Goal: Task Accomplishment & Management: Manage account settings

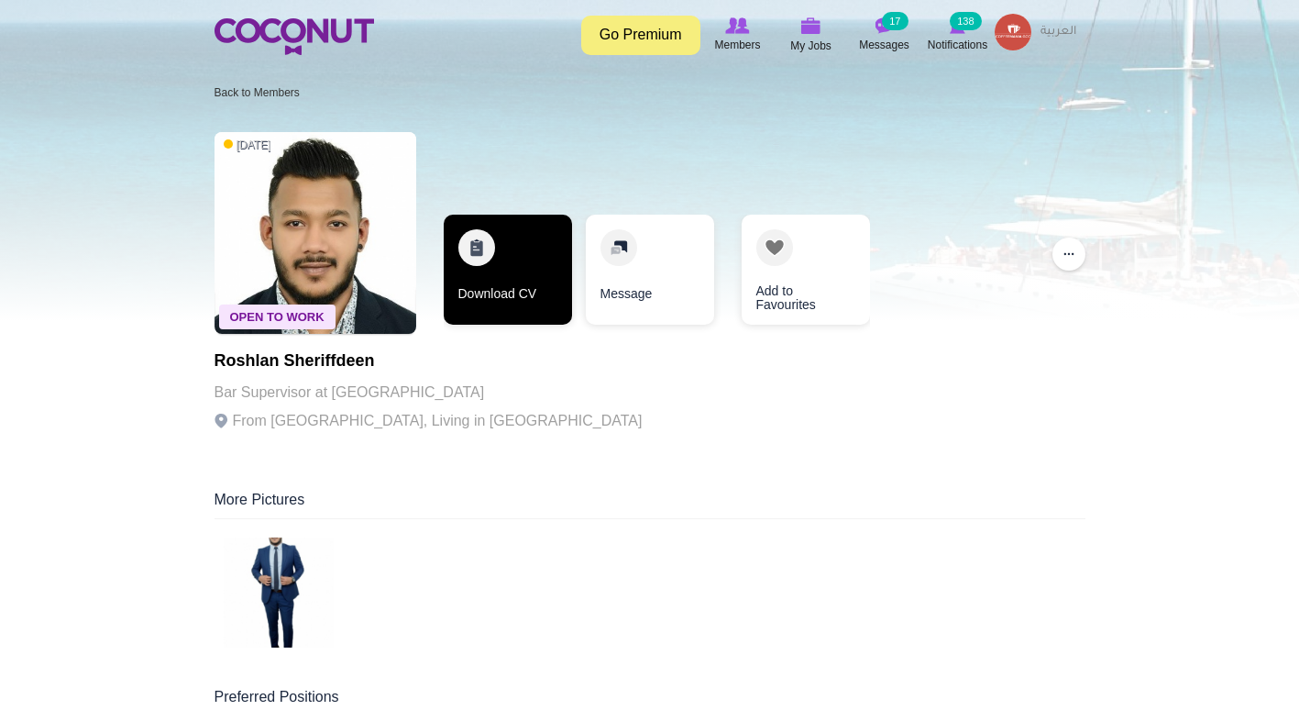
click at [487, 277] on link "Download CV" at bounding box center [508, 270] width 128 height 110
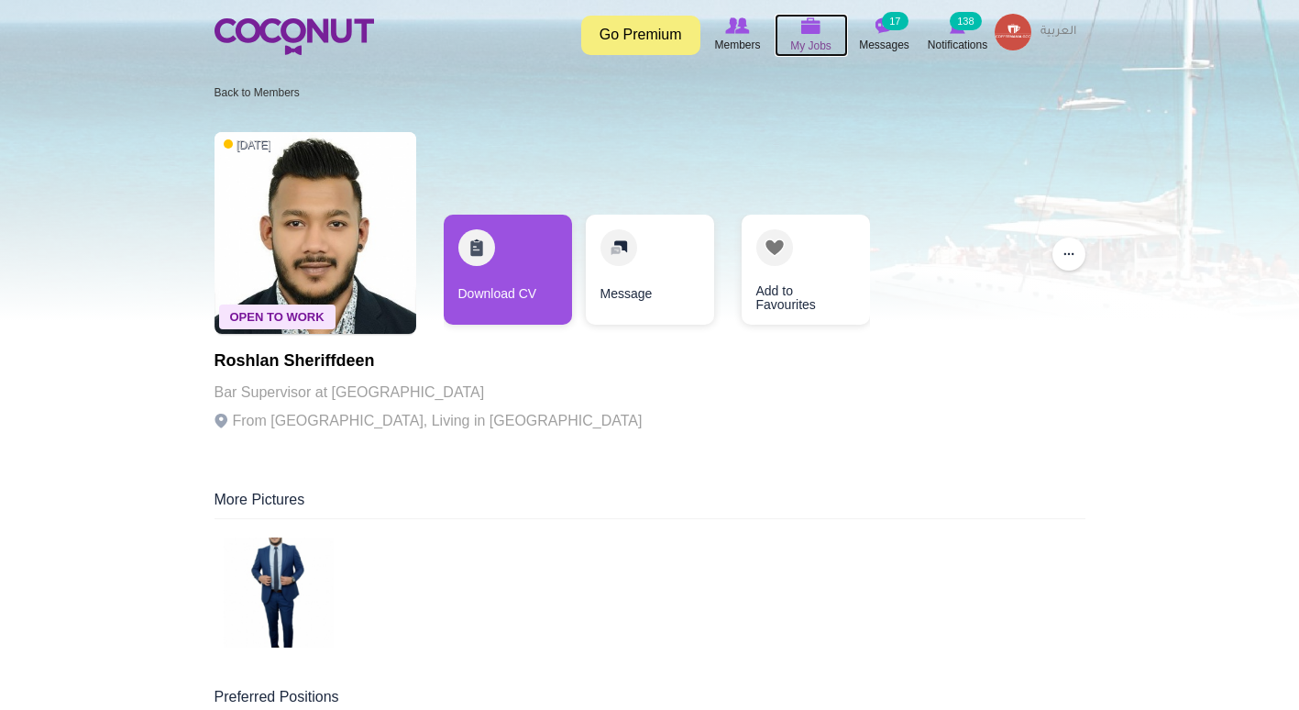
click at [808, 50] on span "My Jobs" at bounding box center [810, 46] width 41 height 18
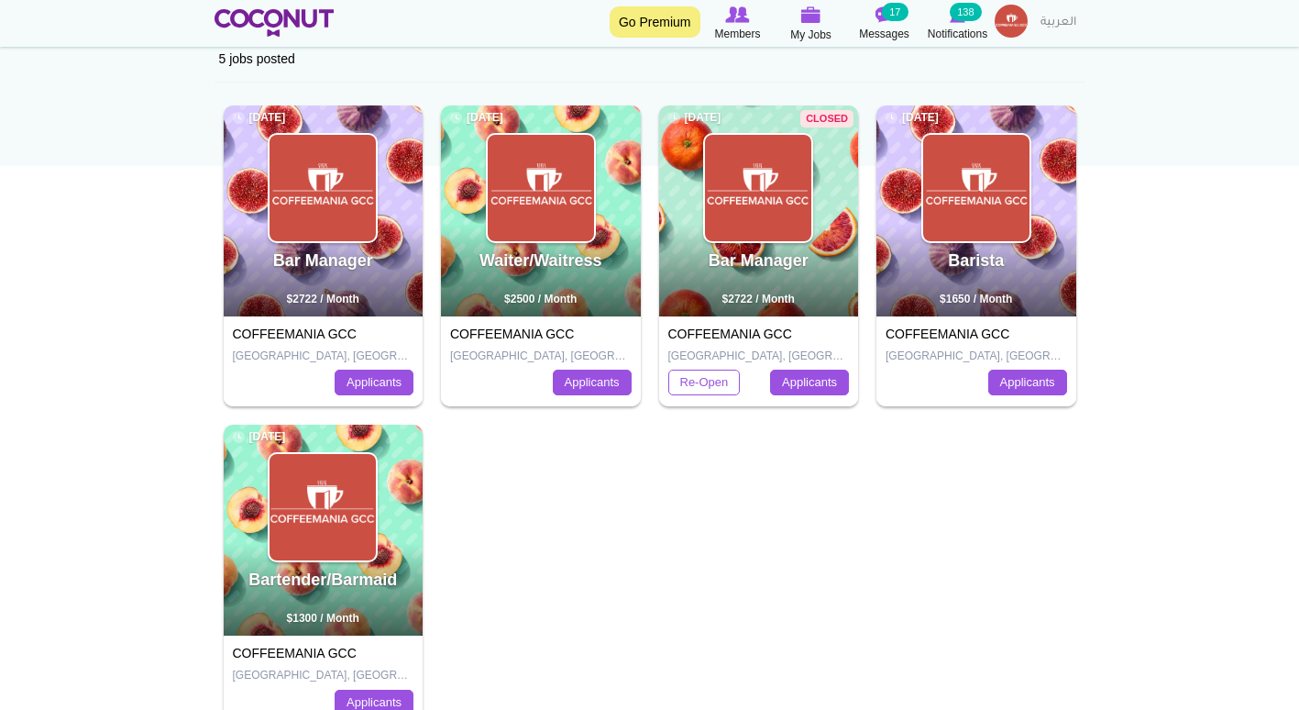
scroll to position [202, 0]
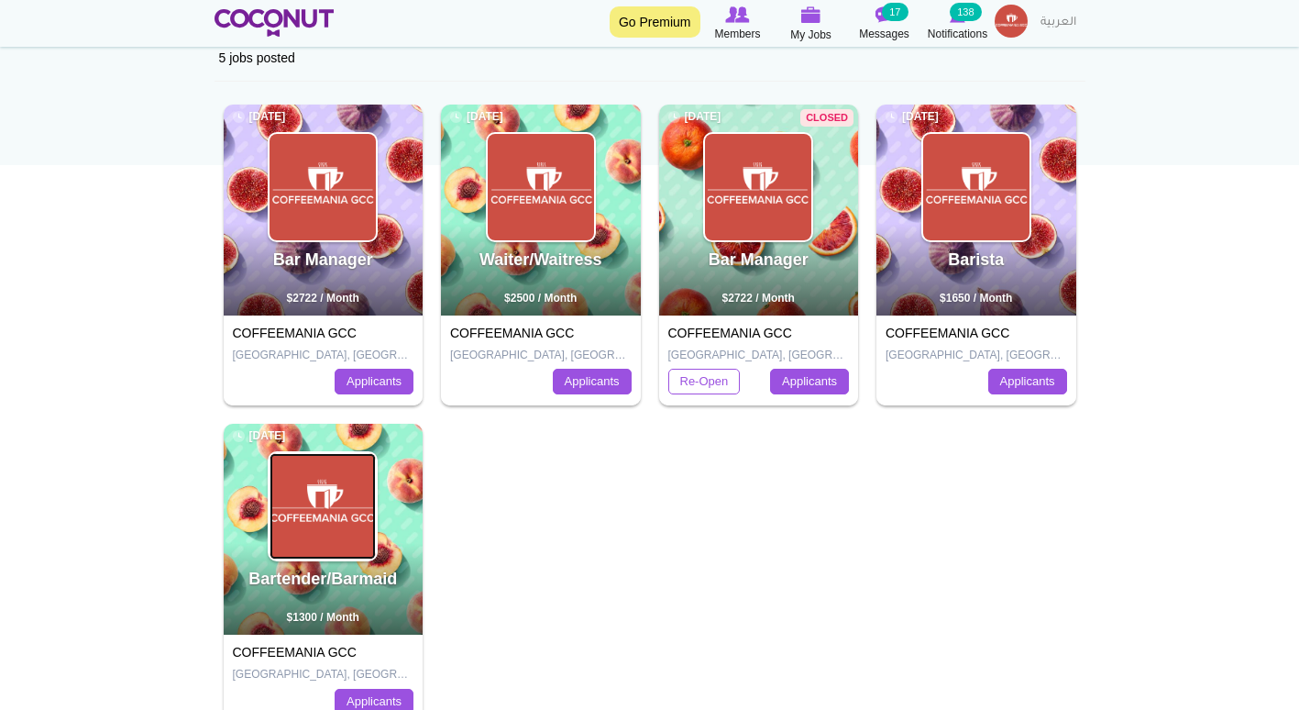
click at [336, 523] on img at bounding box center [323, 506] width 106 height 106
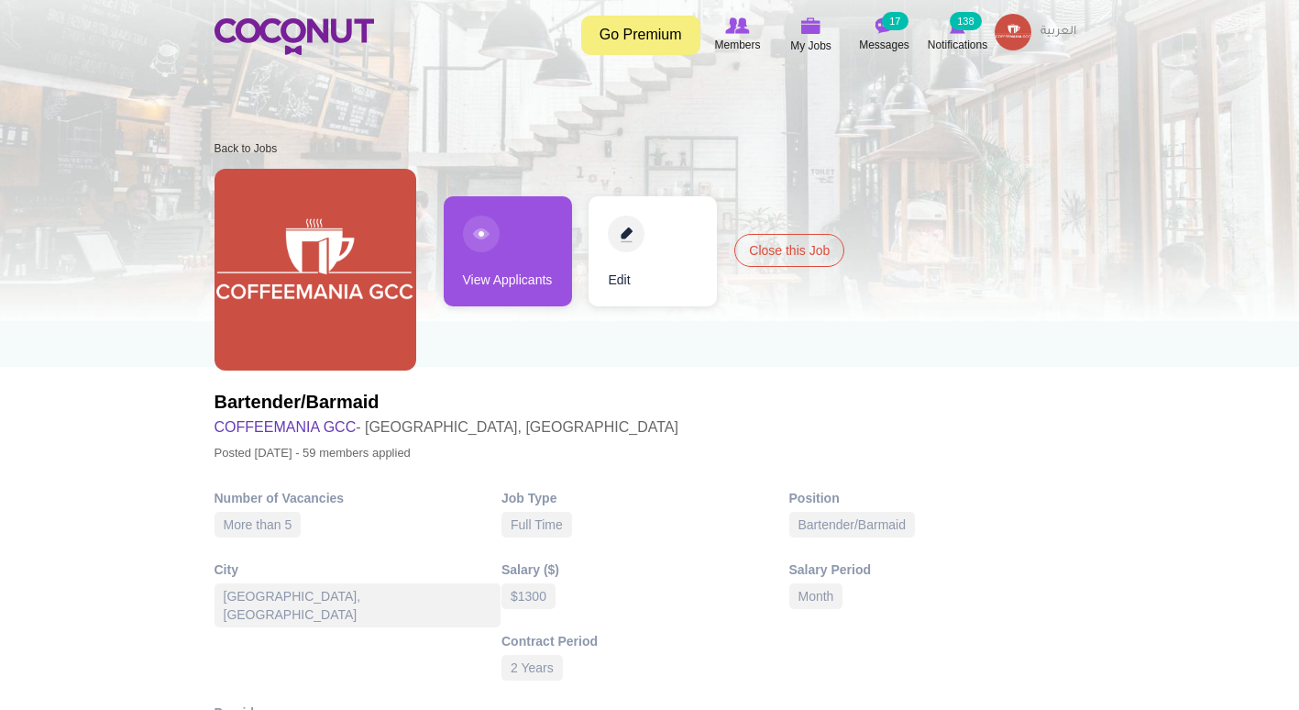
click at [463, 256] on link "View Applicants" at bounding box center [508, 251] width 128 height 110
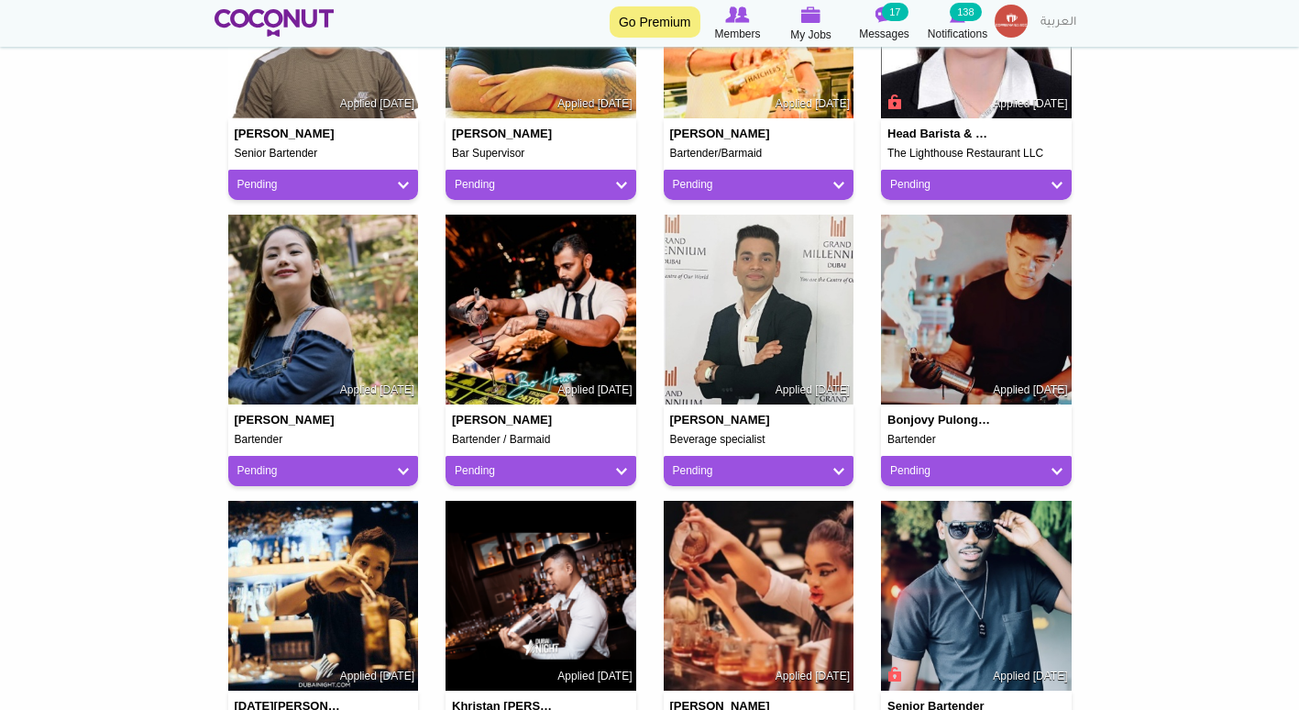
scroll to position [607, 0]
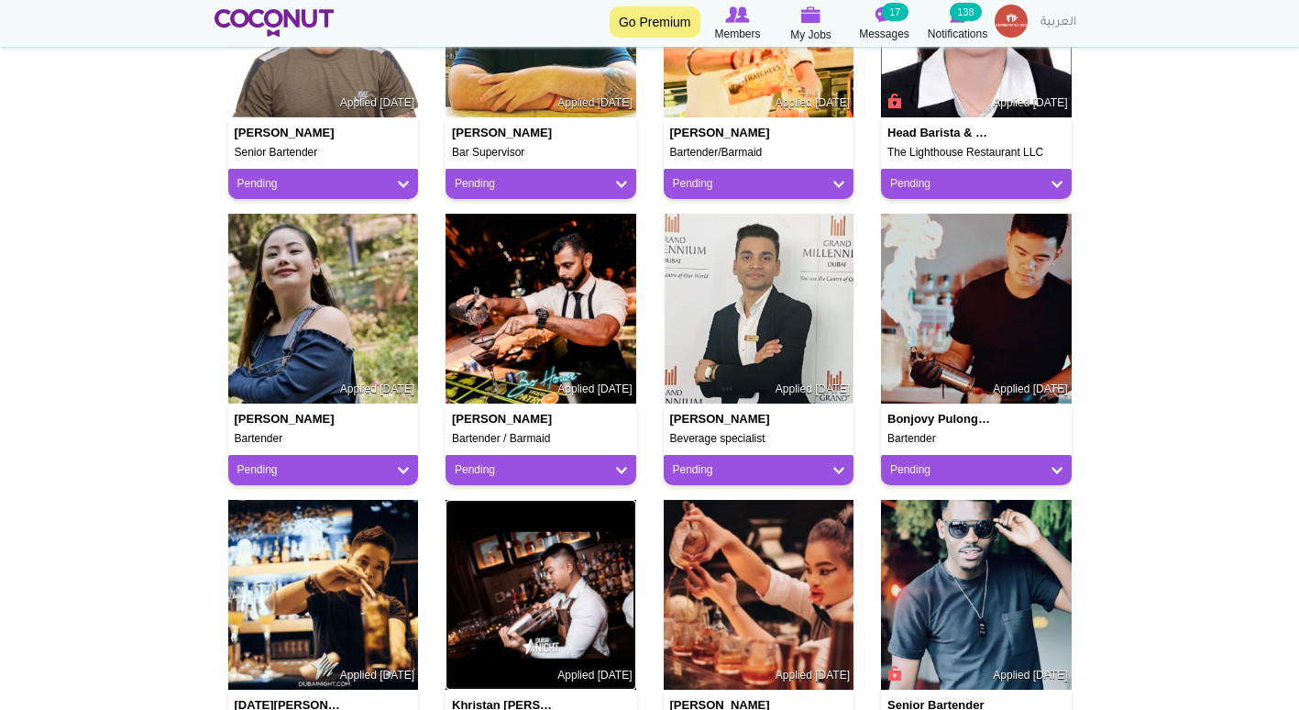
click at [496, 624] on img at bounding box center [541, 595] width 191 height 191
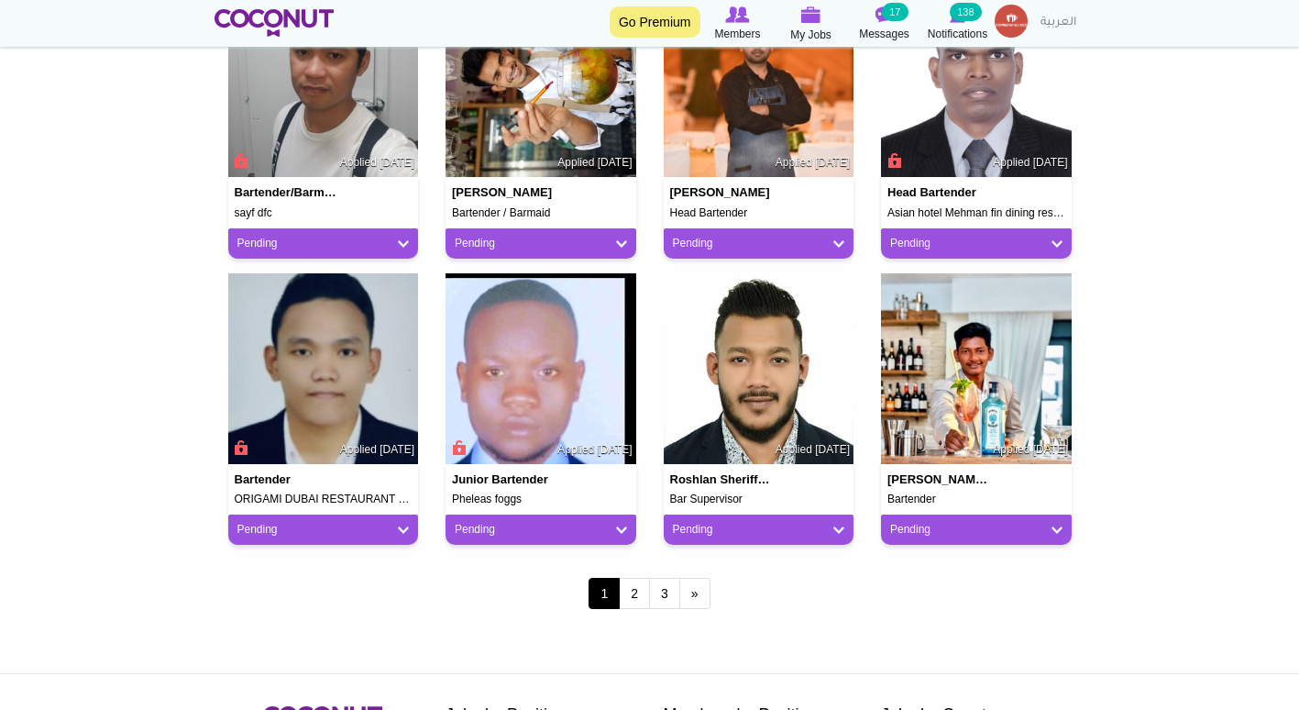
scroll to position [1406, 0]
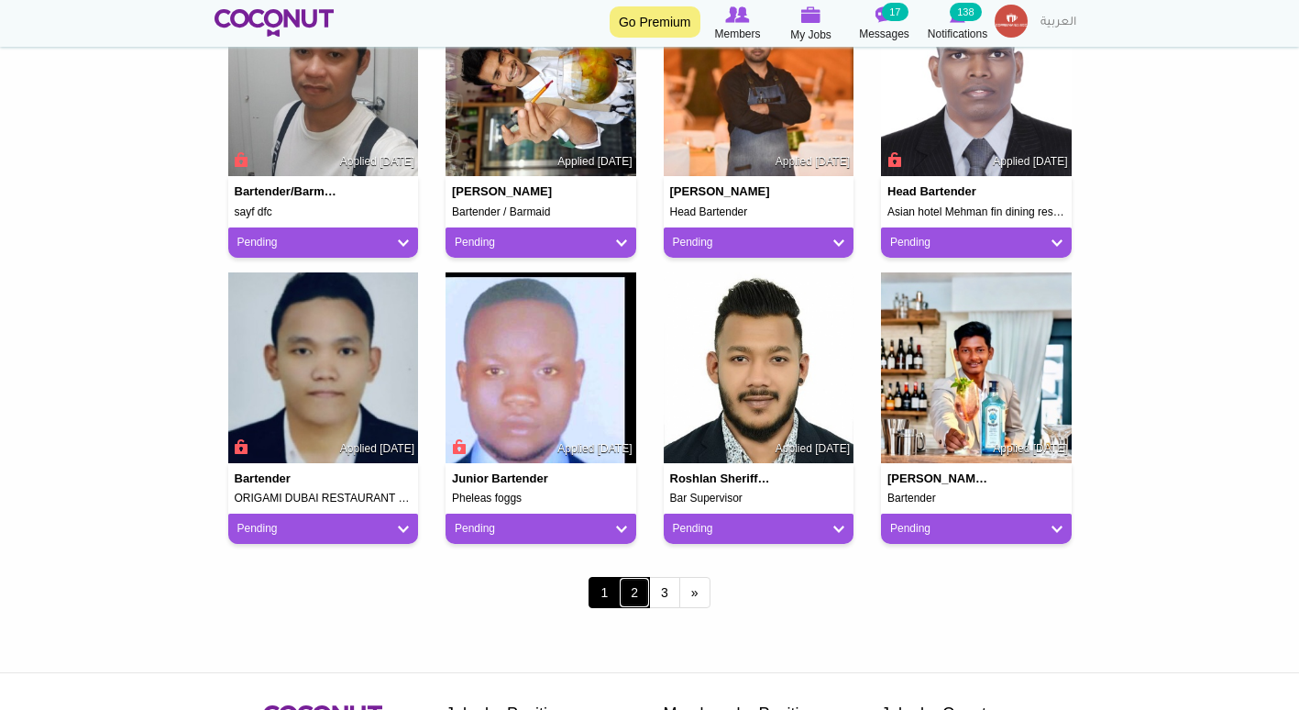
click at [642, 597] on link "2" at bounding box center [634, 592] width 31 height 31
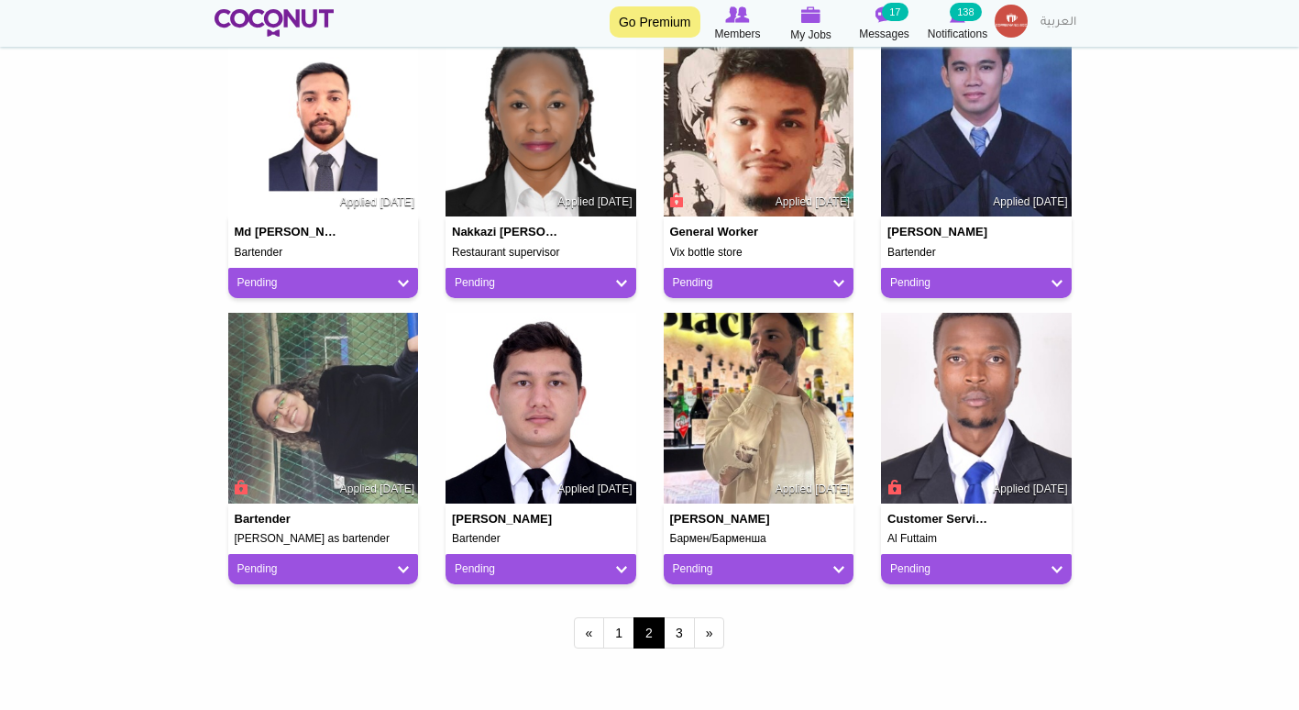
scroll to position [1367, 0]
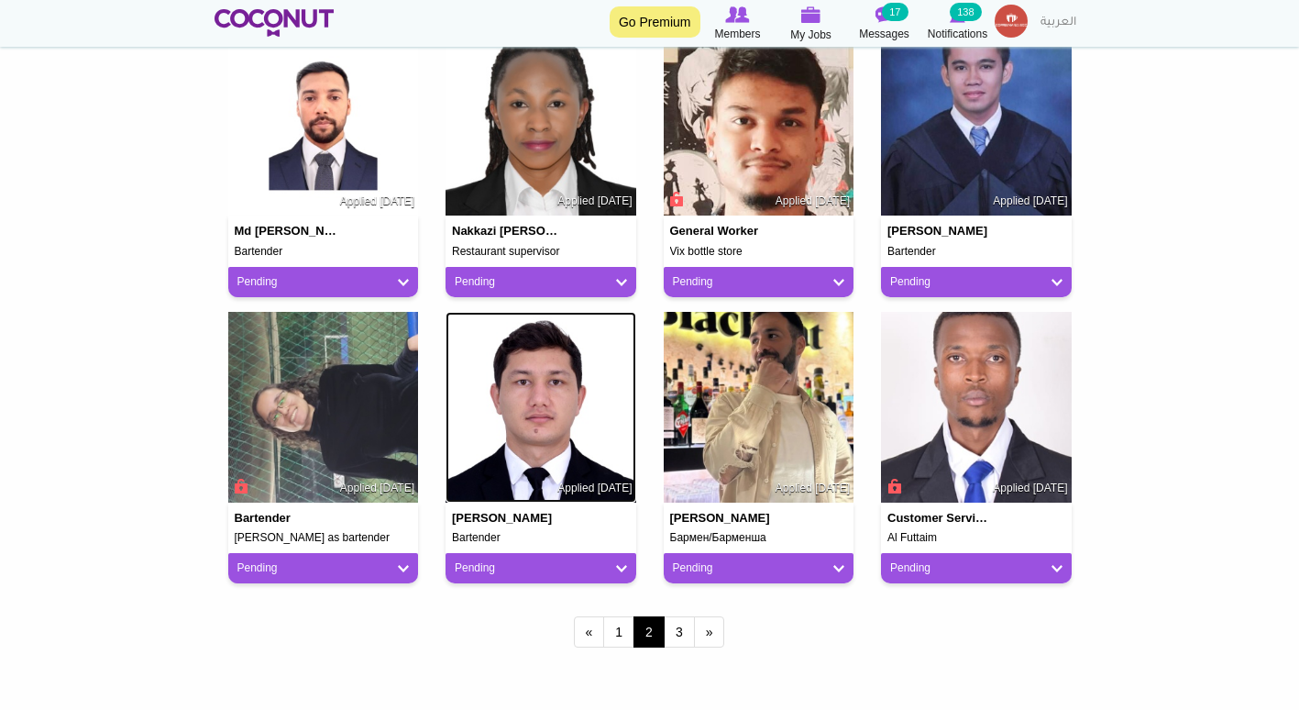
click at [524, 479] on img at bounding box center [541, 407] width 191 height 191
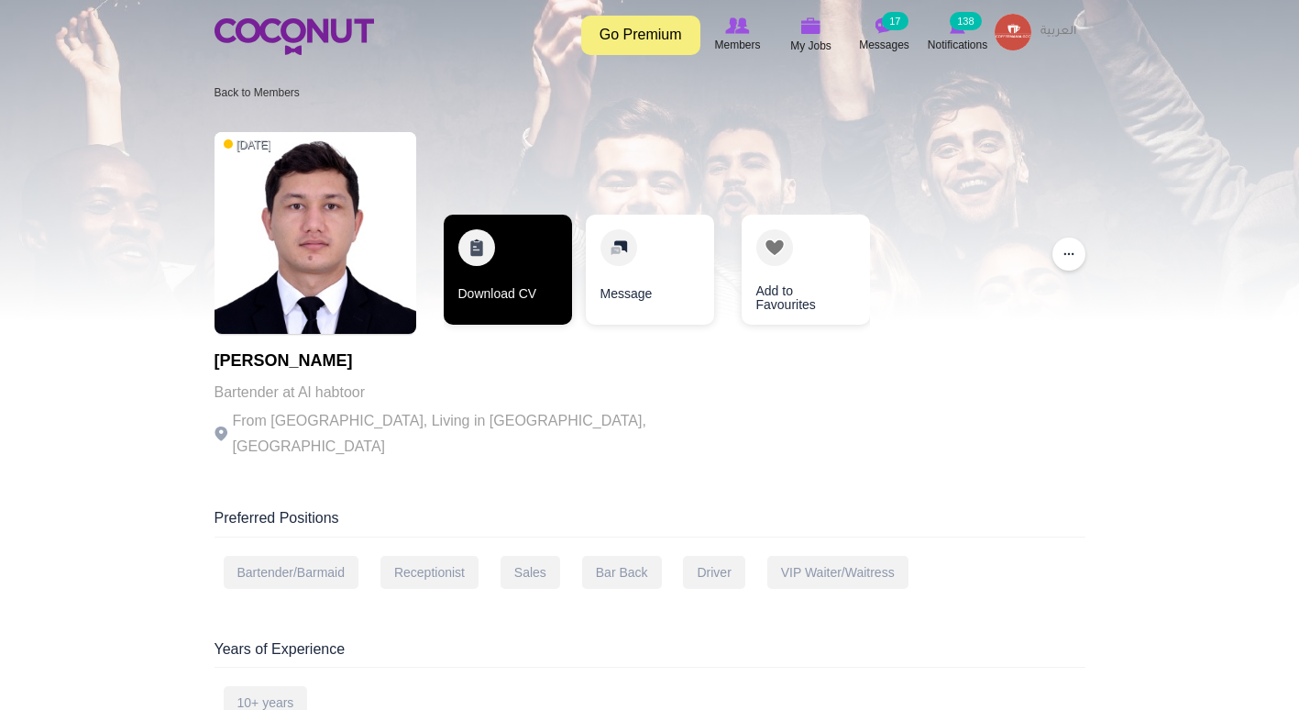
click at [525, 250] on link "Download CV" at bounding box center [508, 270] width 128 height 110
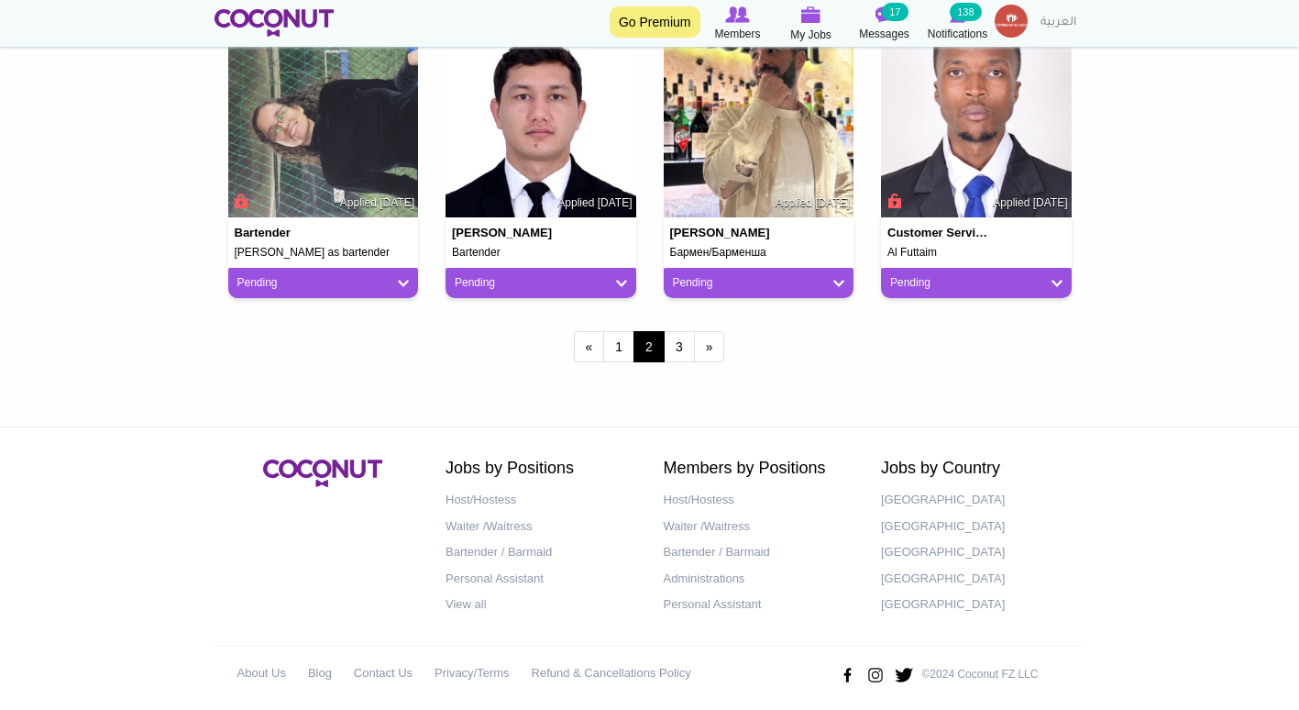
scroll to position [1653, 0]
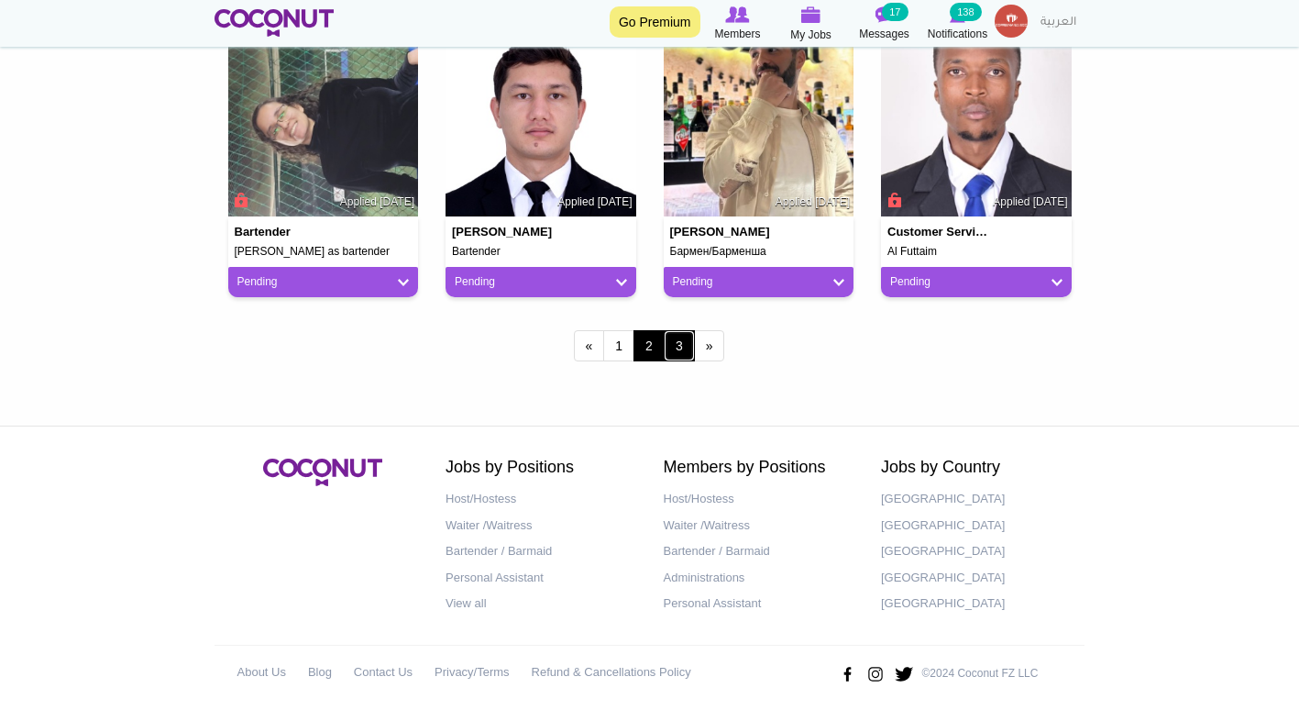
click at [671, 349] on link "3" at bounding box center [679, 345] width 31 height 31
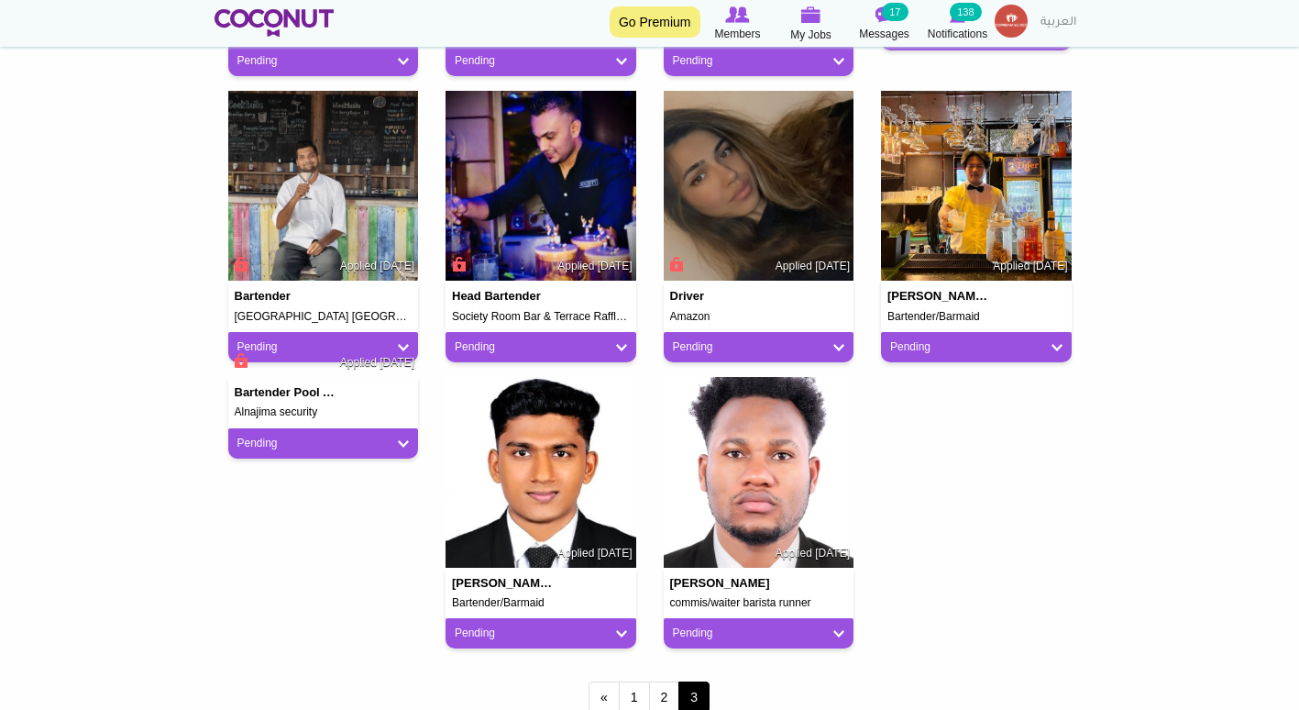
scroll to position [1301, 0]
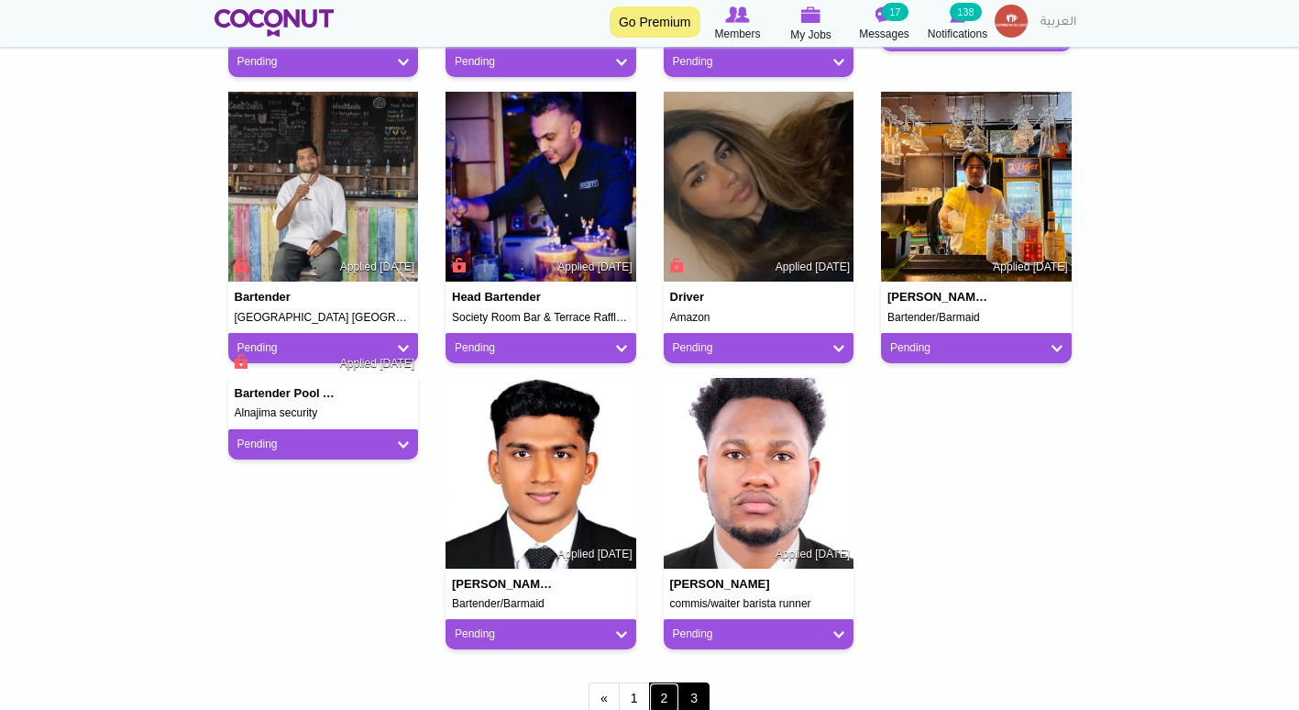
click at [673, 699] on link "2" at bounding box center [664, 697] width 31 height 31
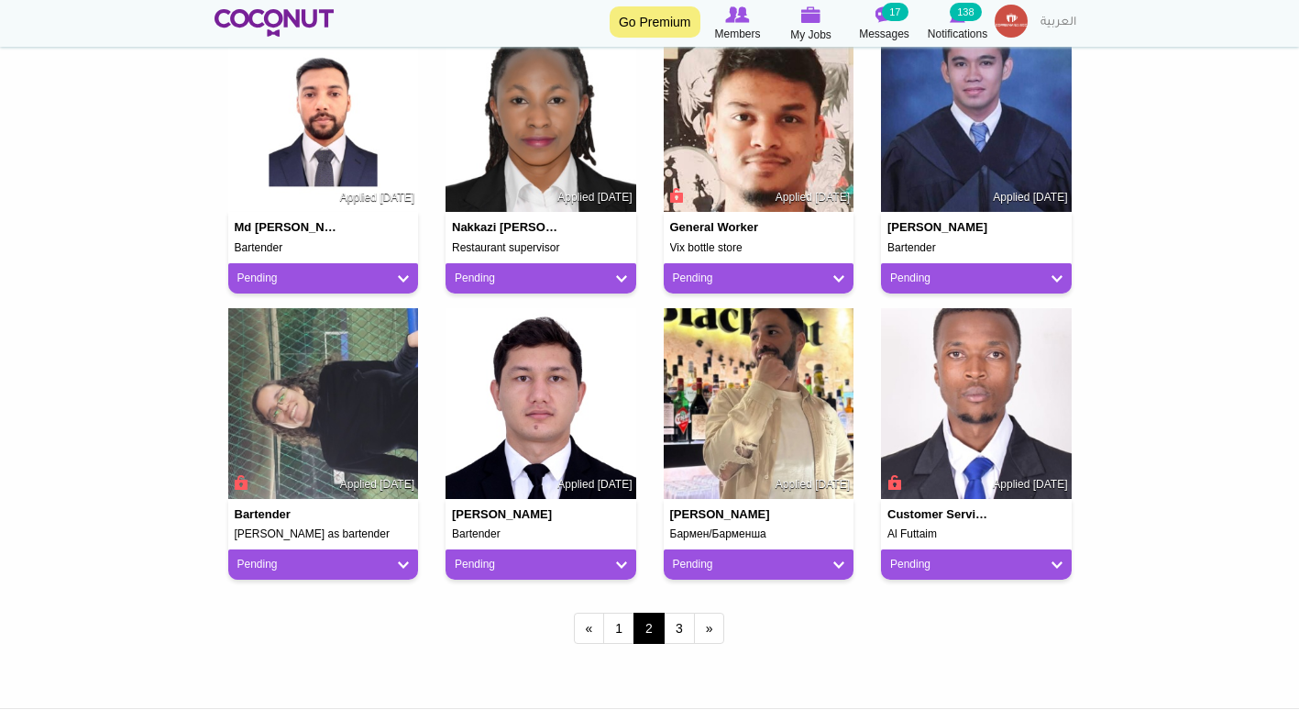
scroll to position [1372, 0]
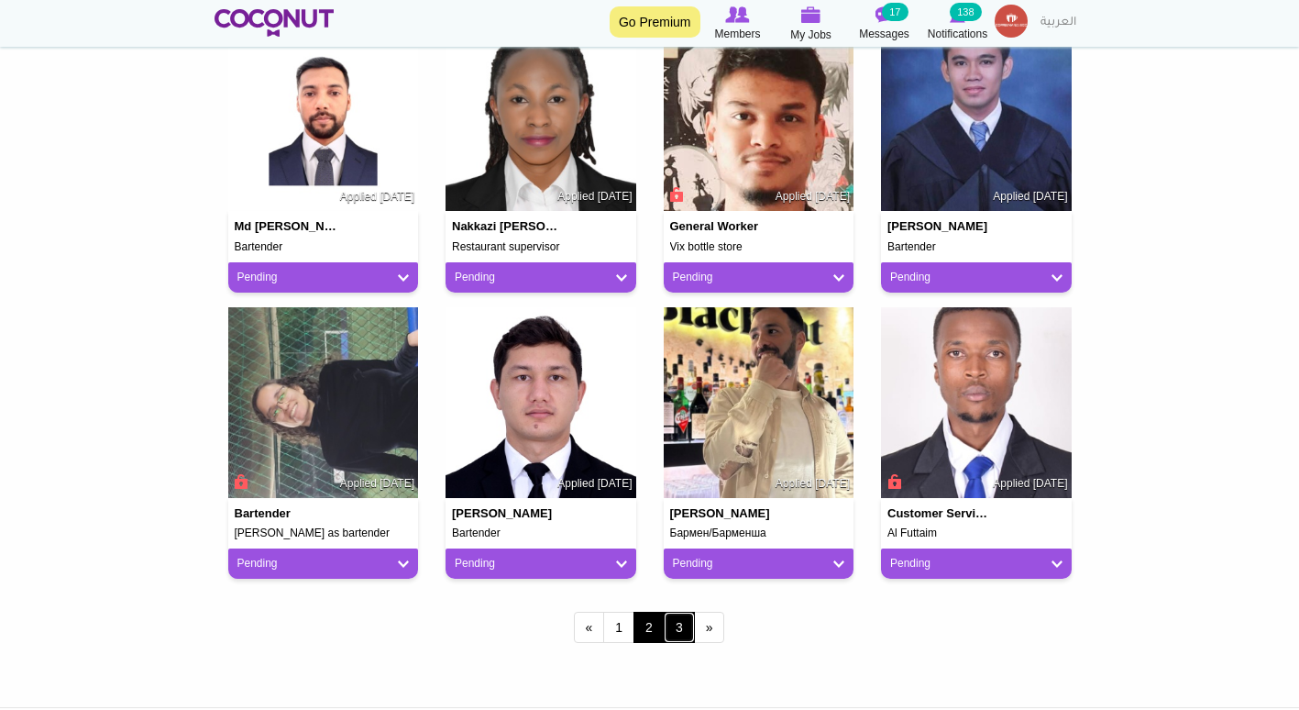
click at [669, 628] on link "3" at bounding box center [679, 627] width 31 height 31
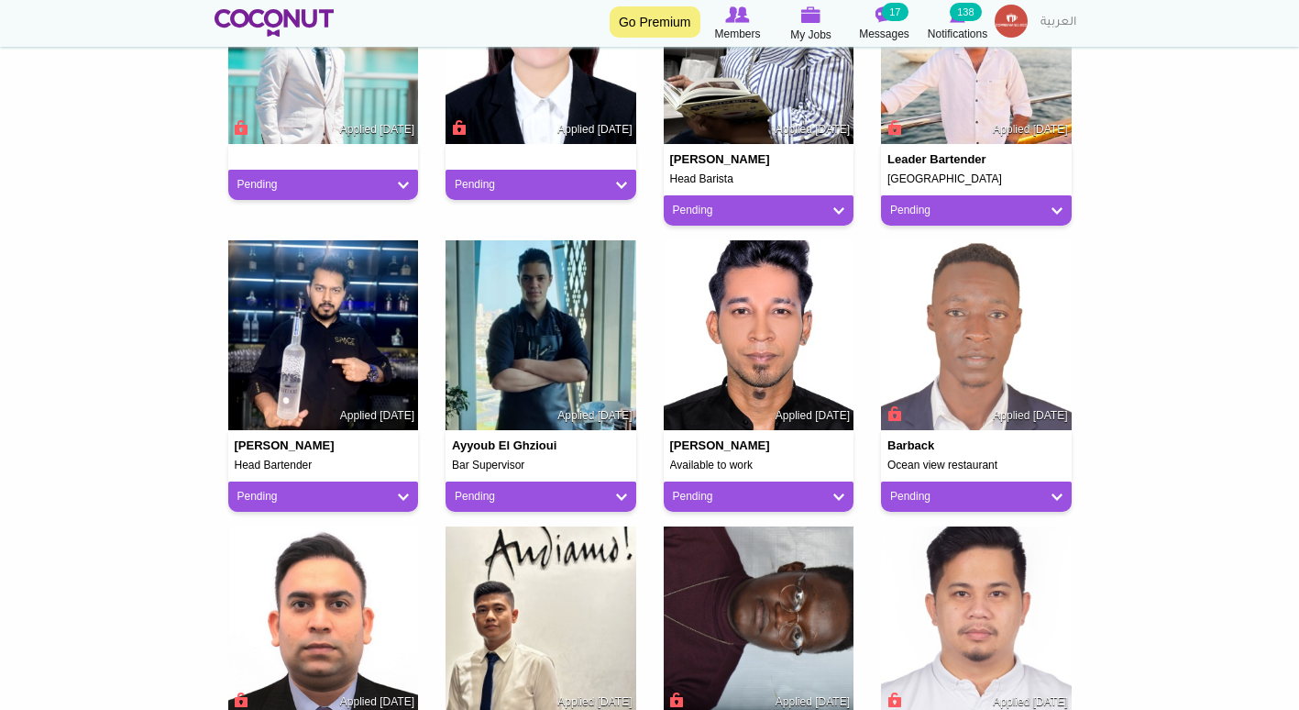
scroll to position [590, 0]
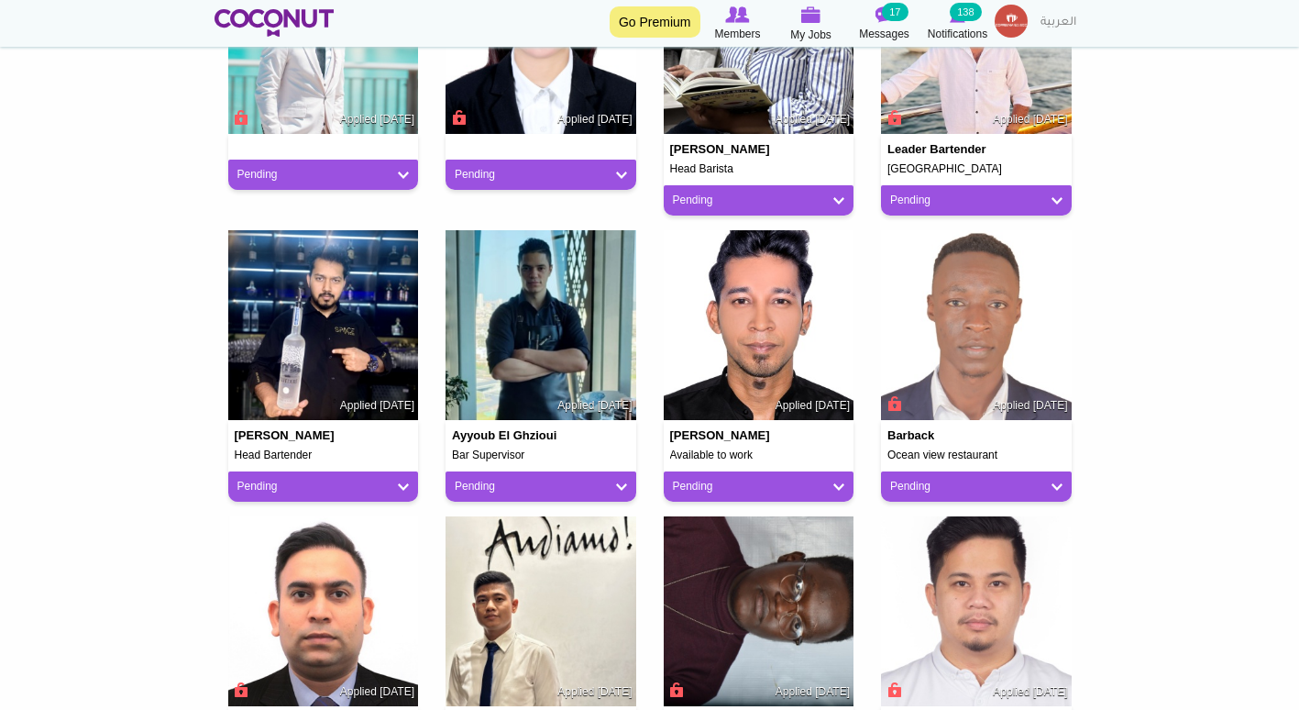
click at [726, 443] on div "ChingLaing Lee Available to work Applied 2 months ago" at bounding box center [759, 440] width 191 height 41
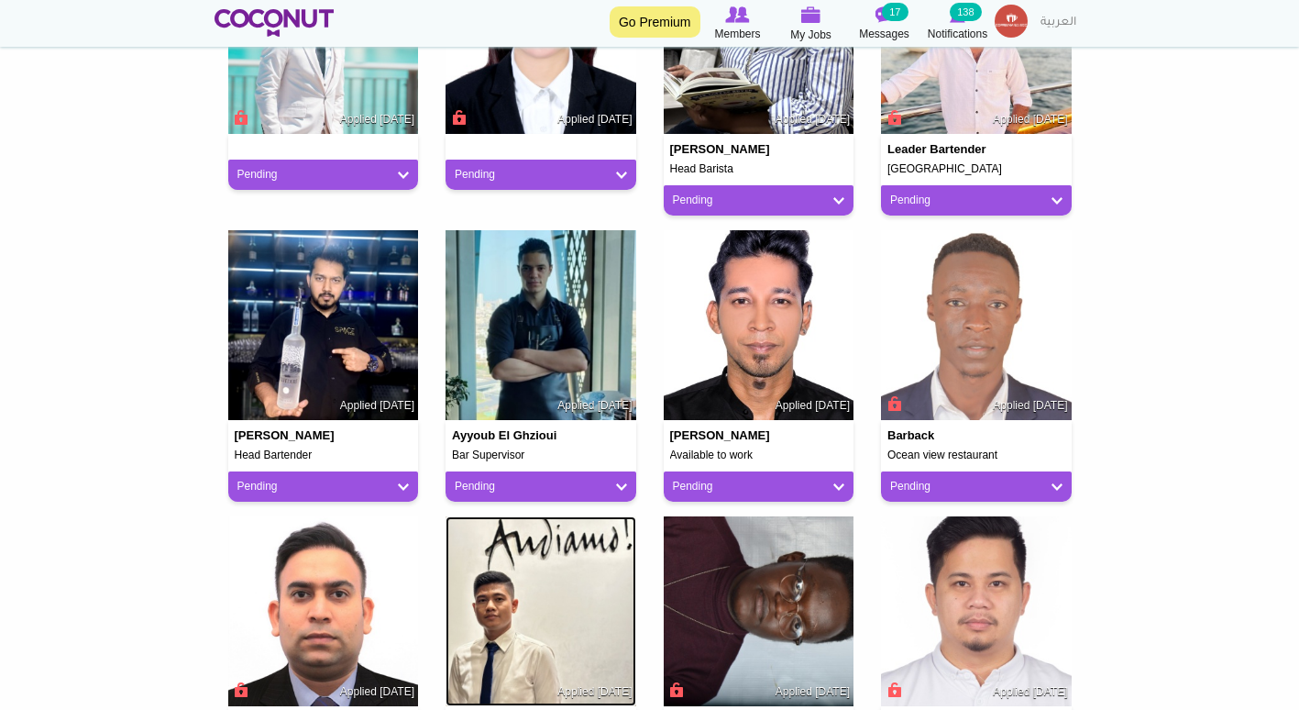
click at [545, 579] on img at bounding box center [541, 611] width 191 height 191
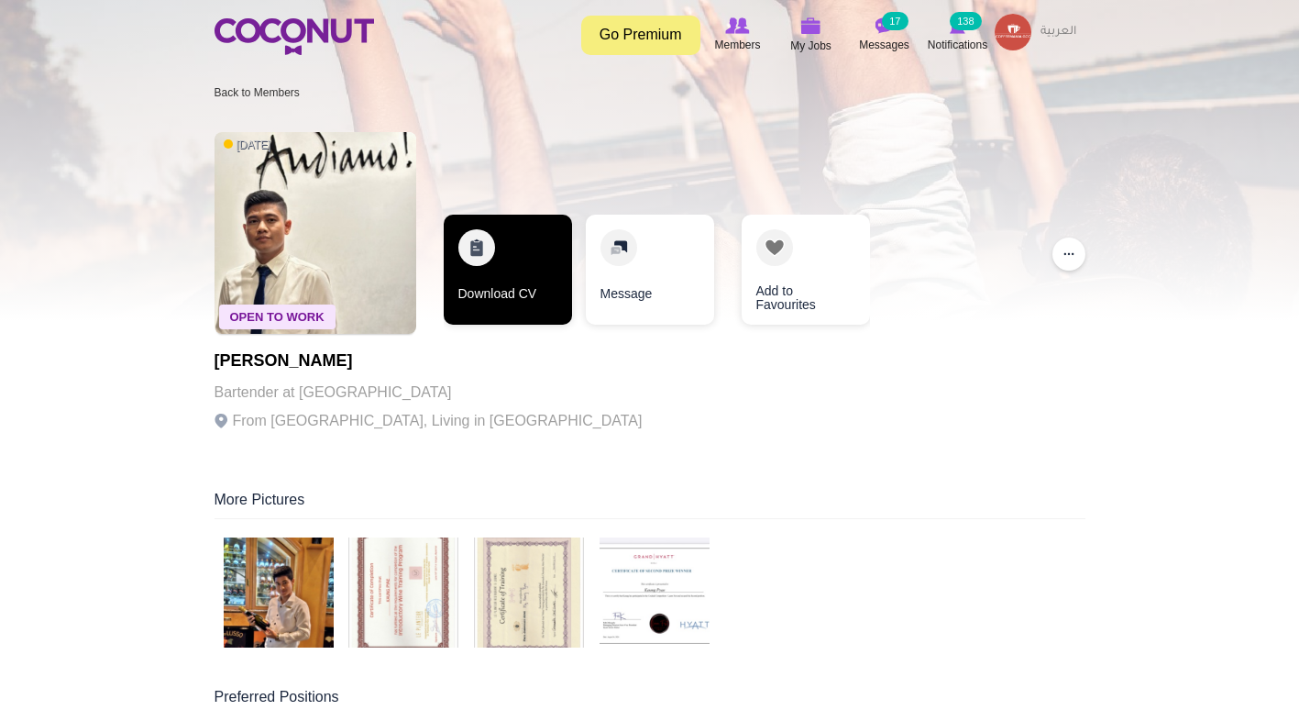
click at [490, 283] on link "Download CV" at bounding box center [508, 270] width 128 height 110
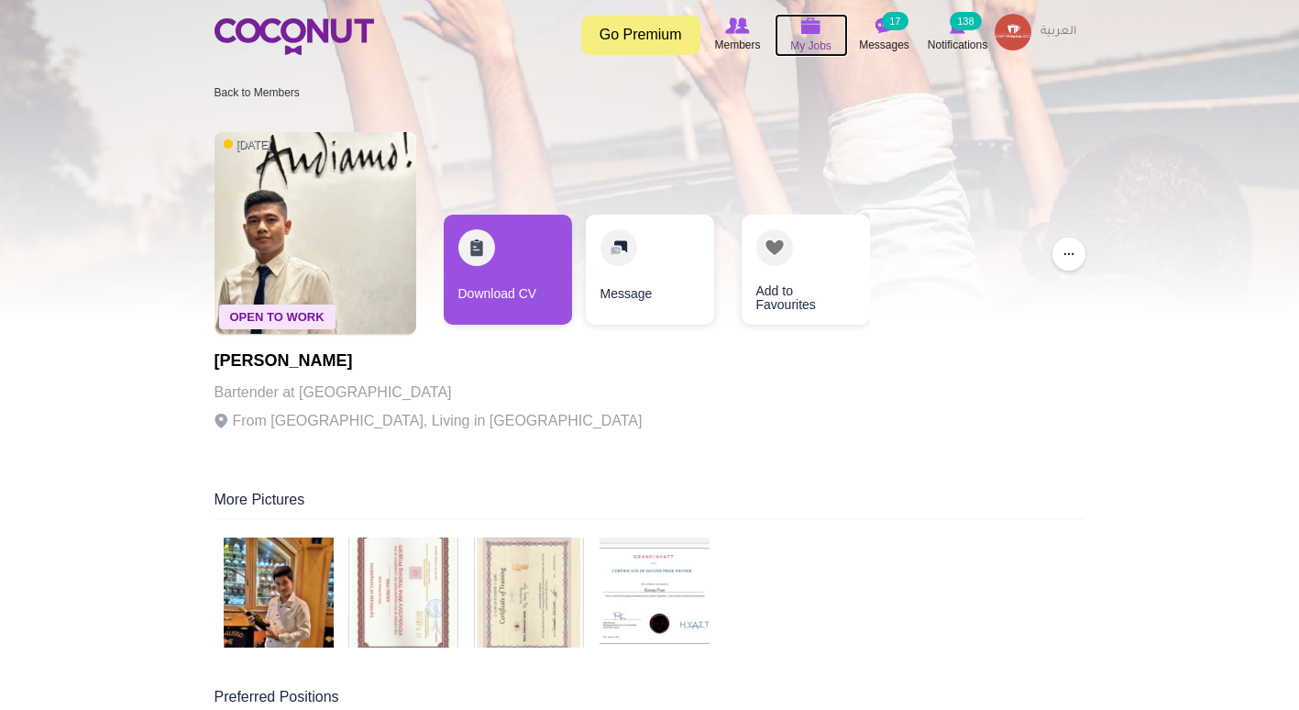
click at [812, 41] on span "My Jobs" at bounding box center [810, 46] width 41 height 18
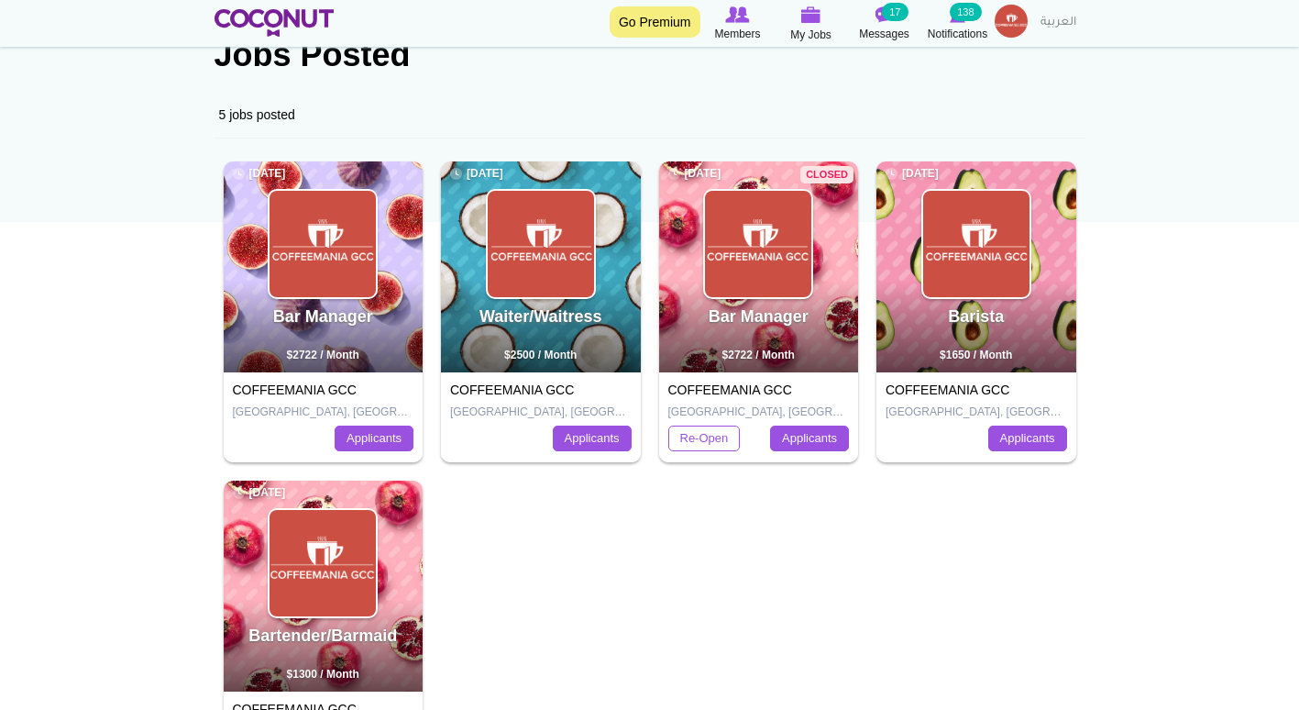
scroll to position [146, 0]
click at [352, 535] on img at bounding box center [323, 562] width 106 height 106
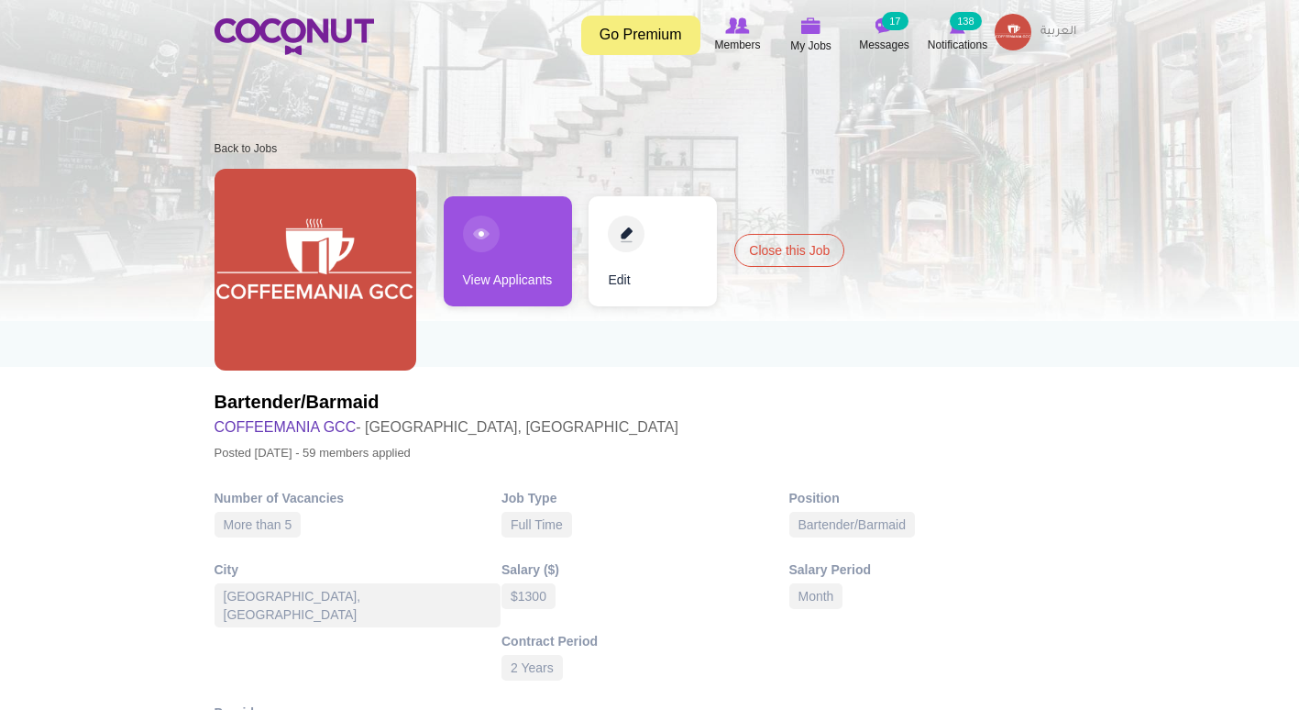
click at [479, 274] on link "View Applicants" at bounding box center [508, 251] width 128 height 110
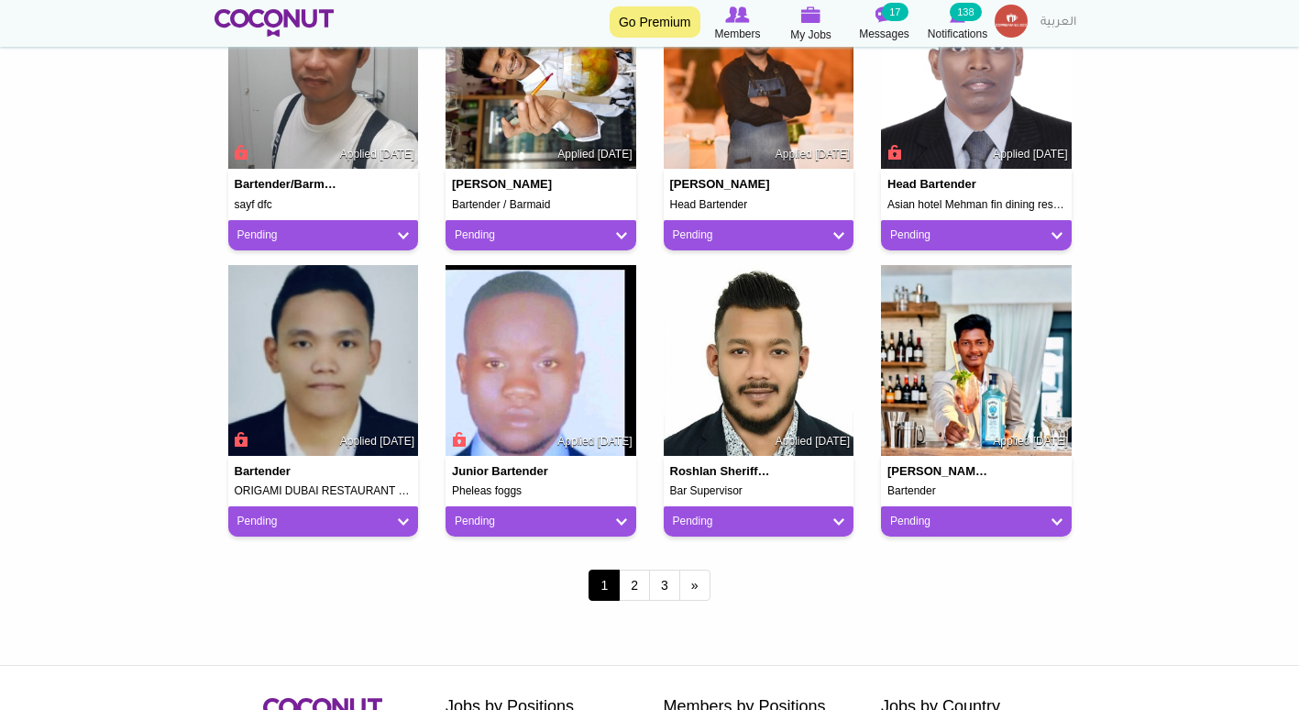
scroll to position [1415, 0]
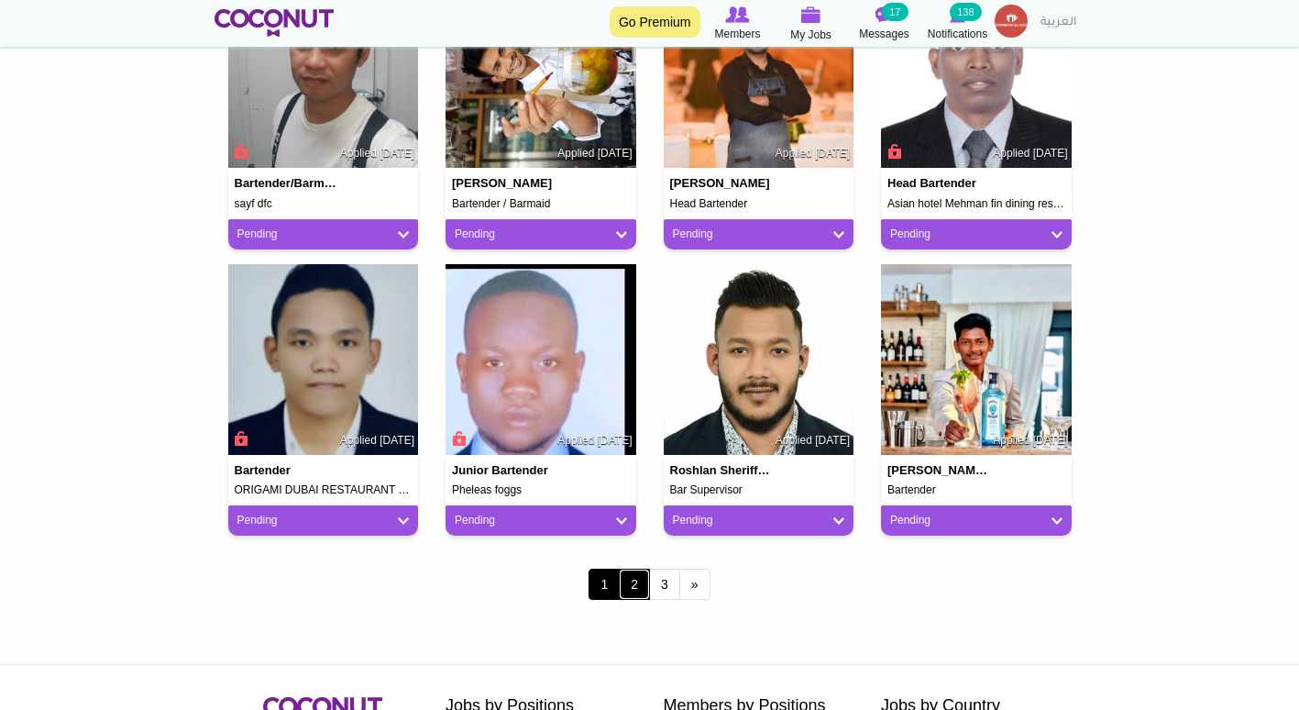
click at [641, 589] on link "2" at bounding box center [634, 583] width 31 height 31
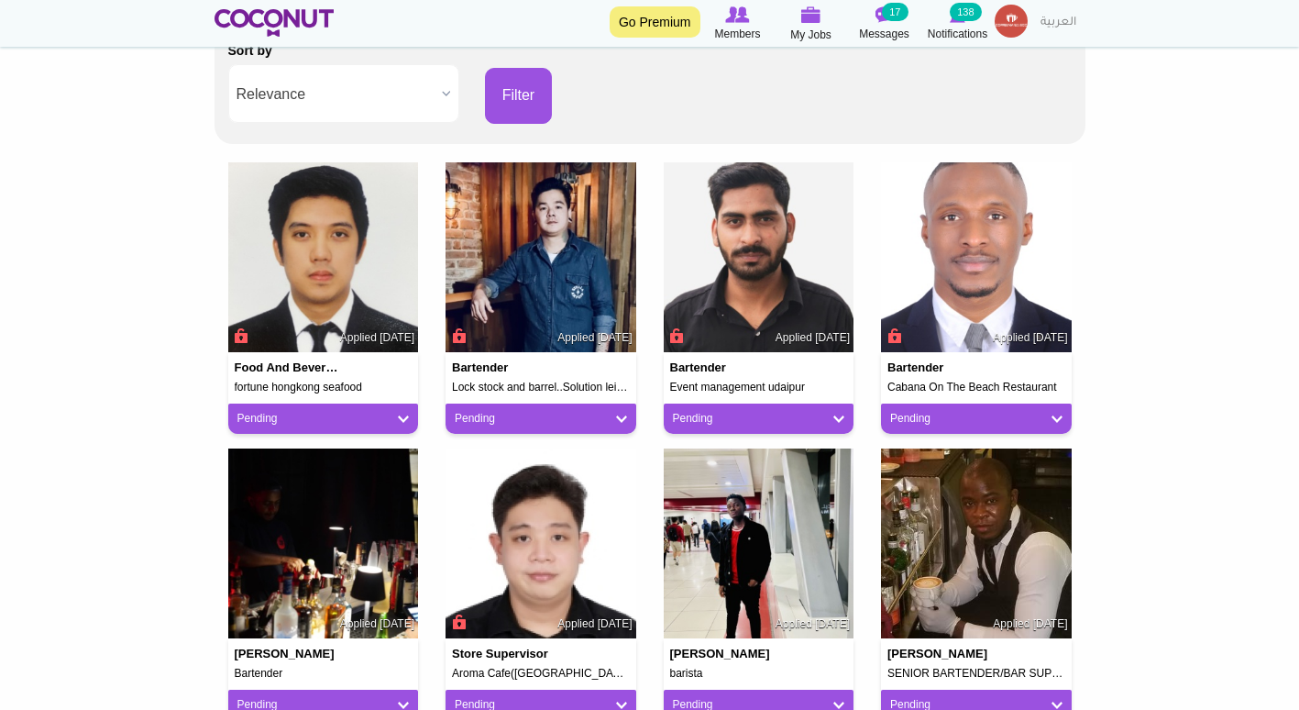
scroll to position [363, 0]
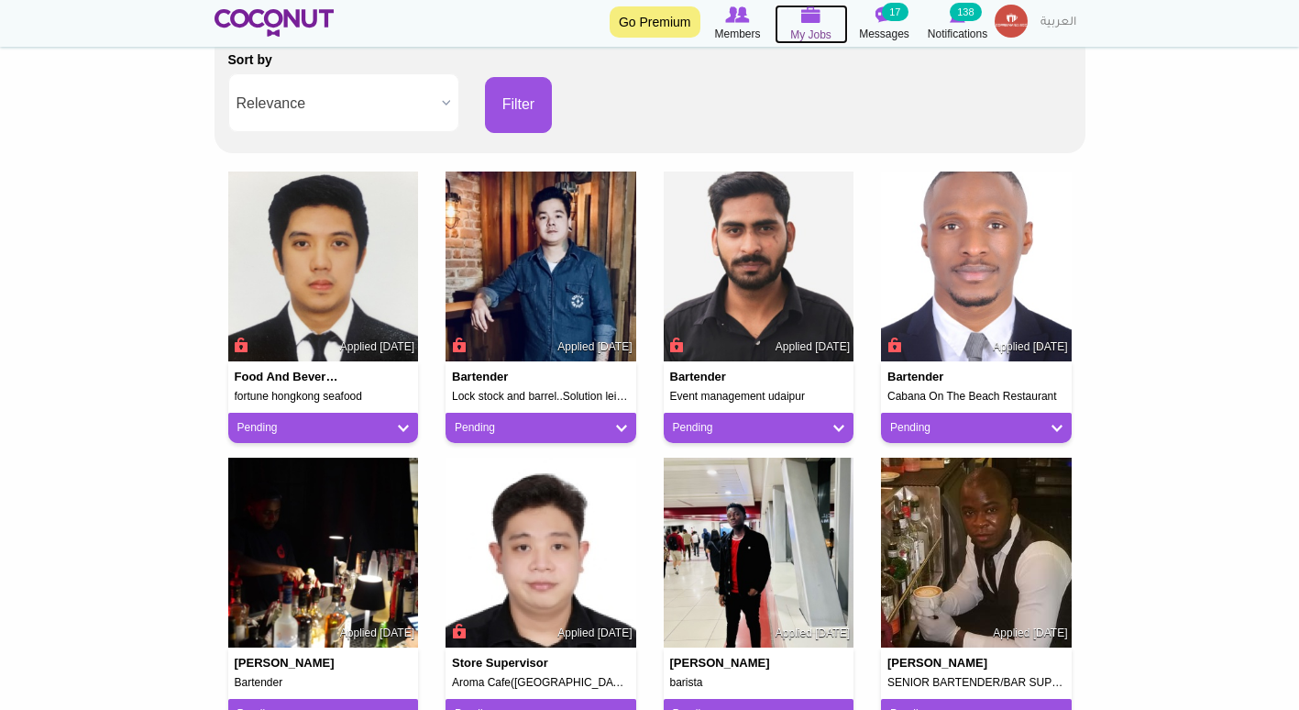
click at [804, 34] on span "My Jobs" at bounding box center [810, 35] width 41 height 18
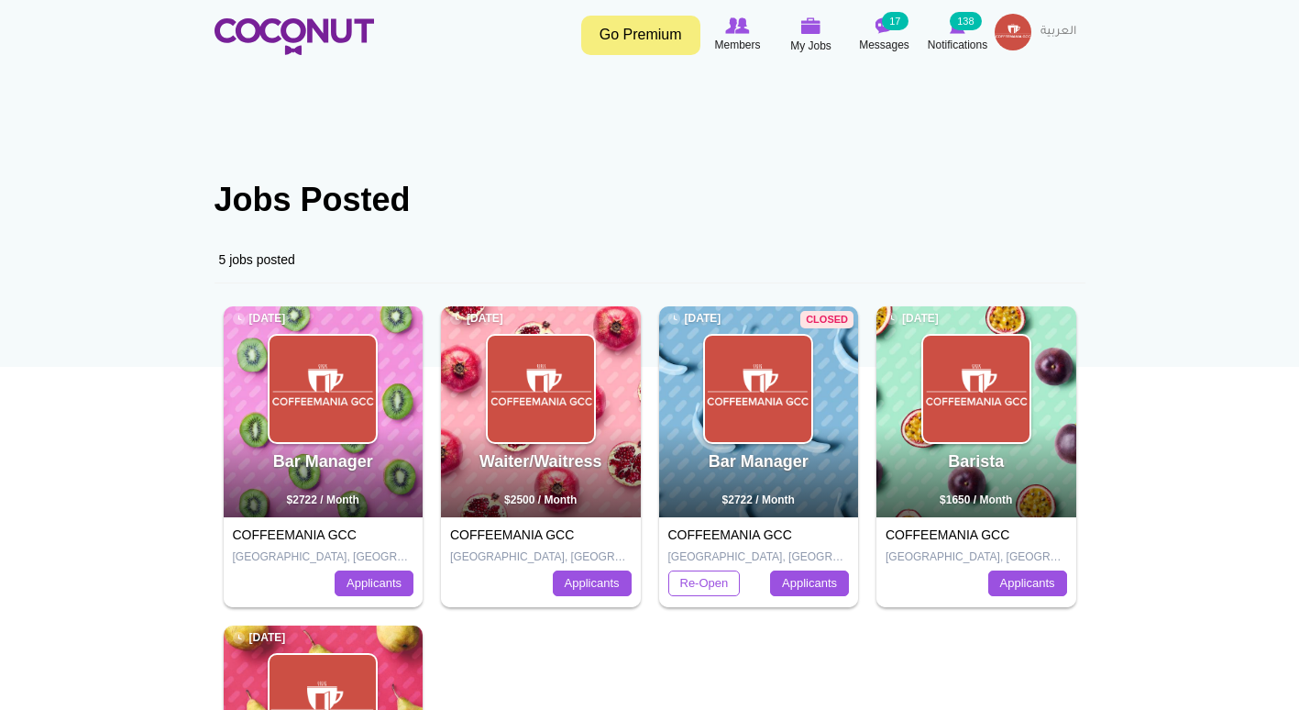
click at [921, 420] on div at bounding box center [976, 389] width 110 height 110
click at [960, 389] on img at bounding box center [976, 389] width 106 height 106
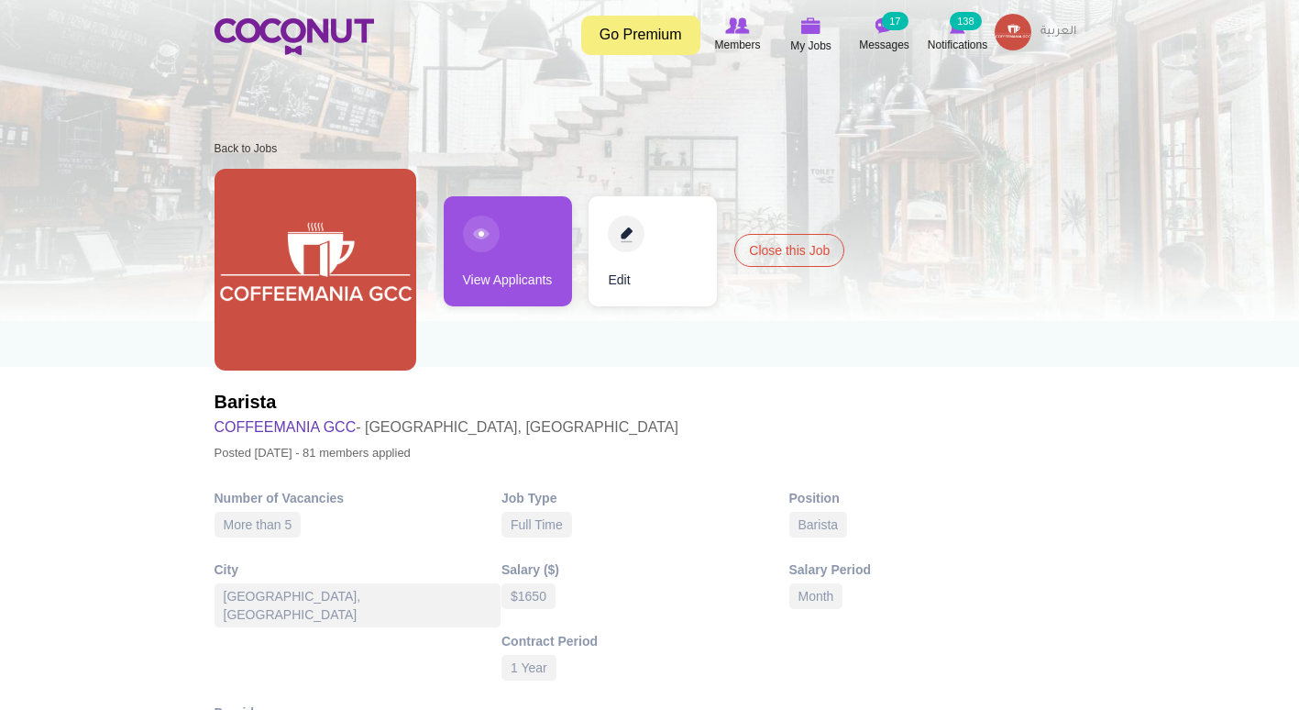
click at [523, 227] on link "View Applicants" at bounding box center [508, 251] width 128 height 110
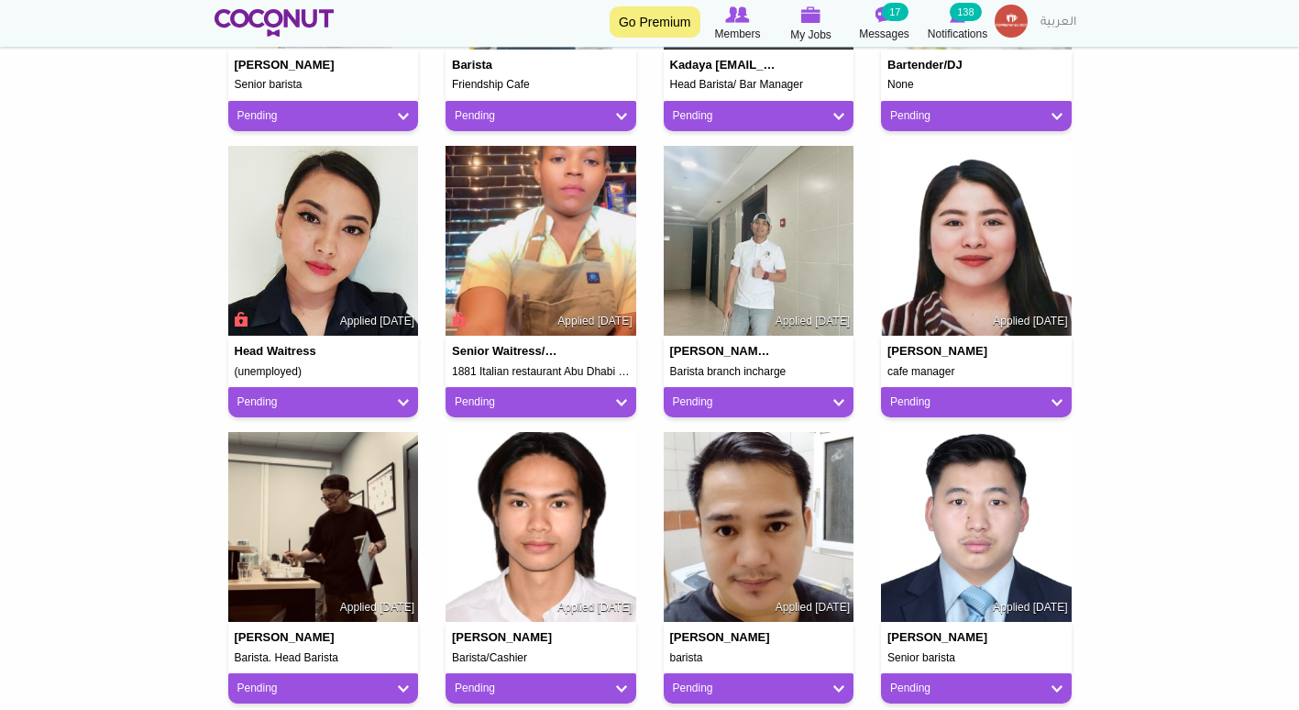
scroll to position [963, 0]
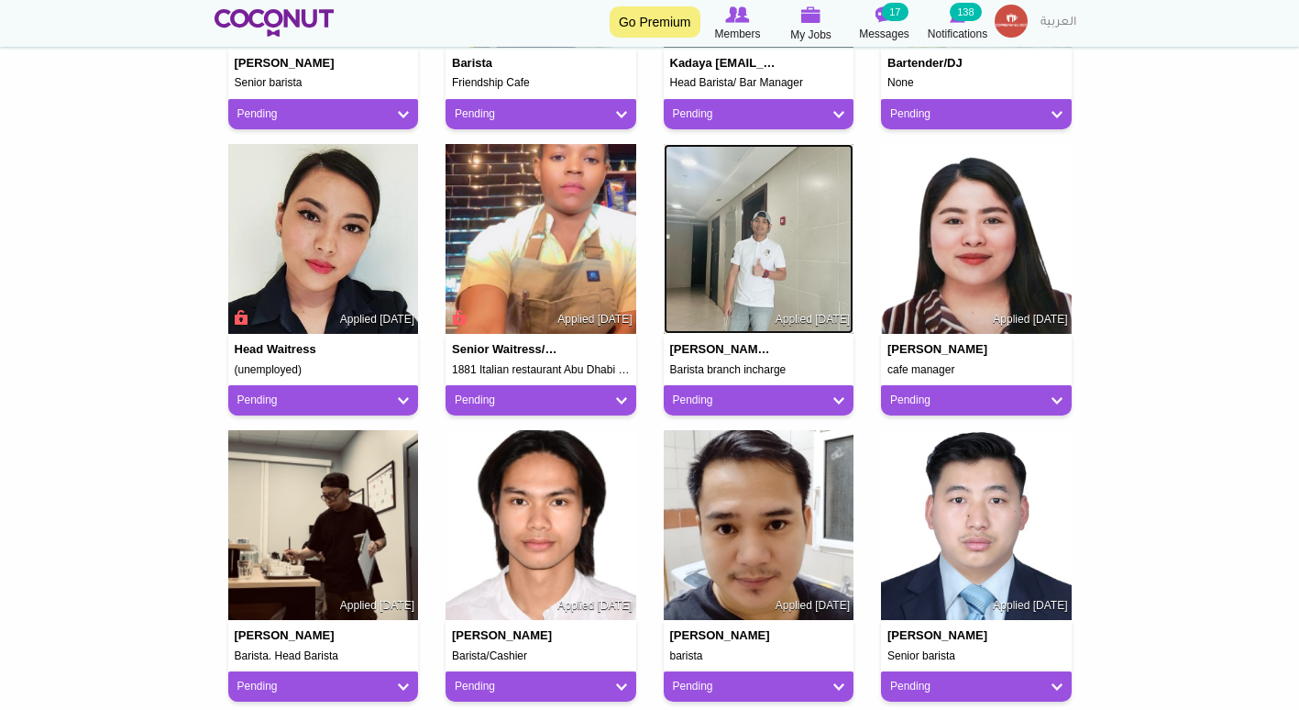
click at [723, 311] on img at bounding box center [759, 239] width 191 height 191
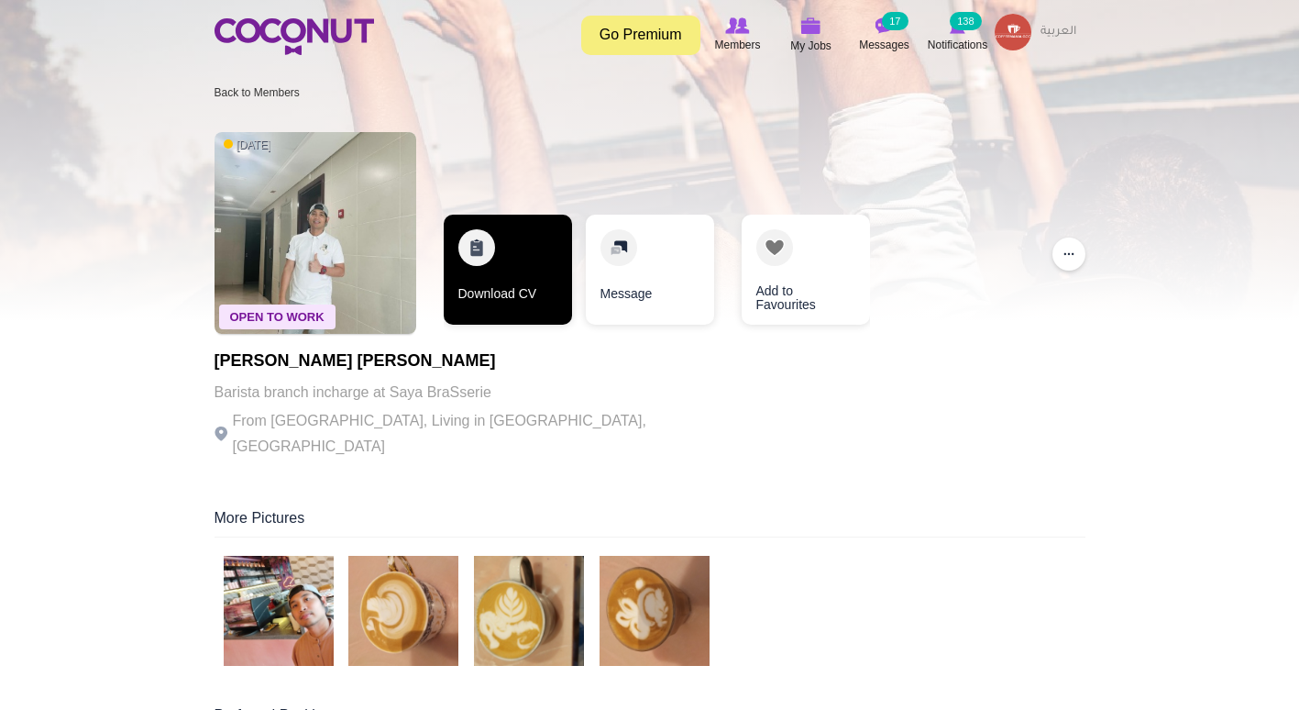
click at [467, 271] on link "Download CV" at bounding box center [508, 270] width 128 height 110
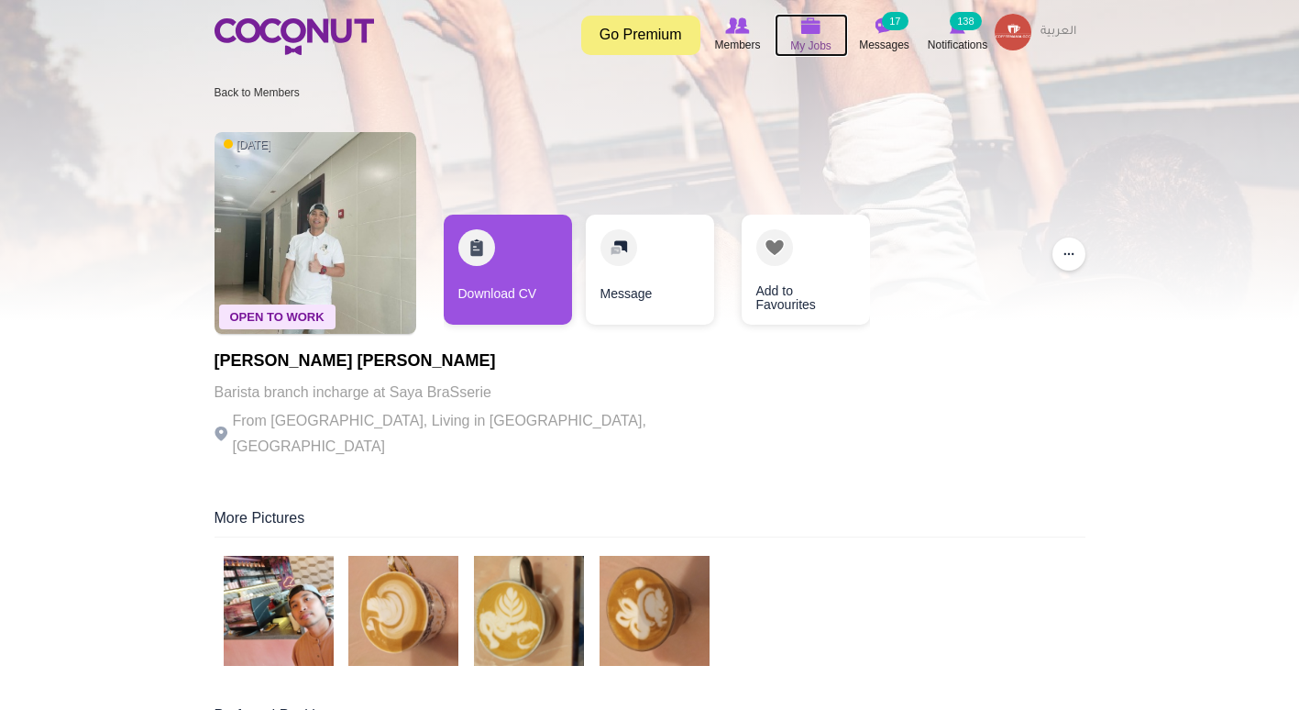
click at [806, 31] on img at bounding box center [811, 25] width 20 height 17
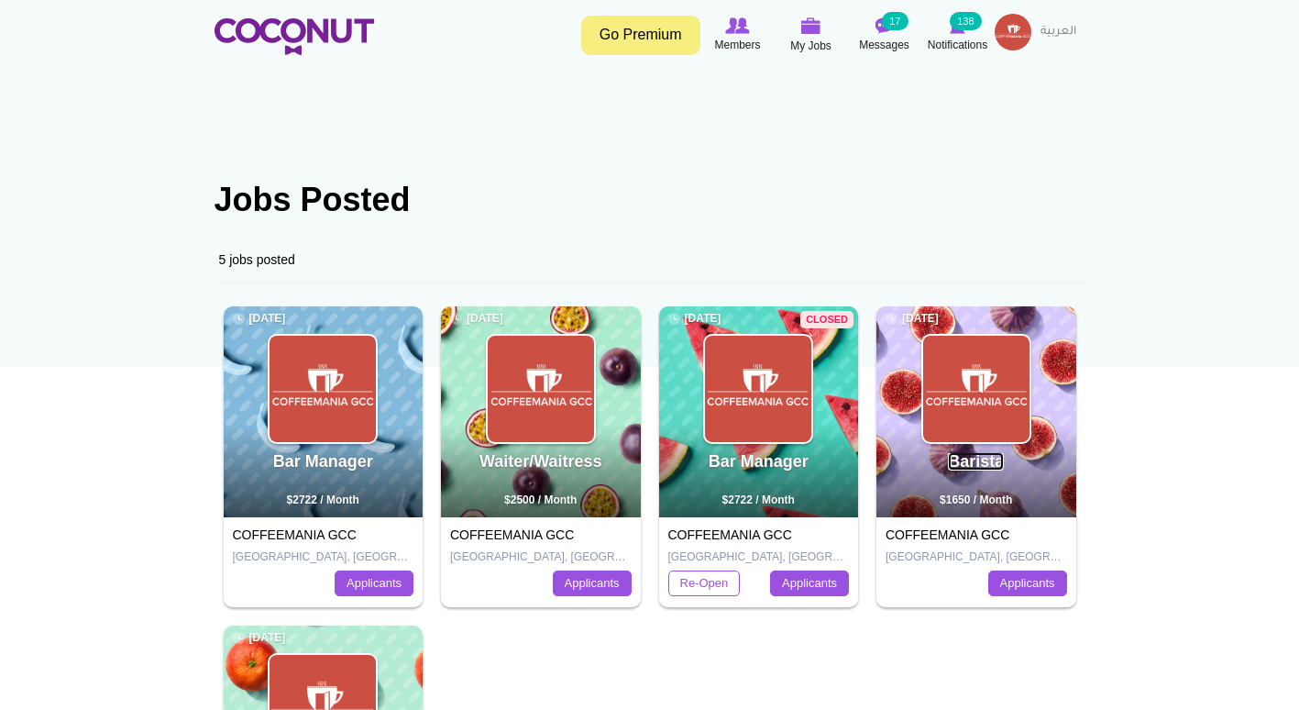
click at [965, 465] on link "Barista" at bounding box center [976, 461] width 56 height 18
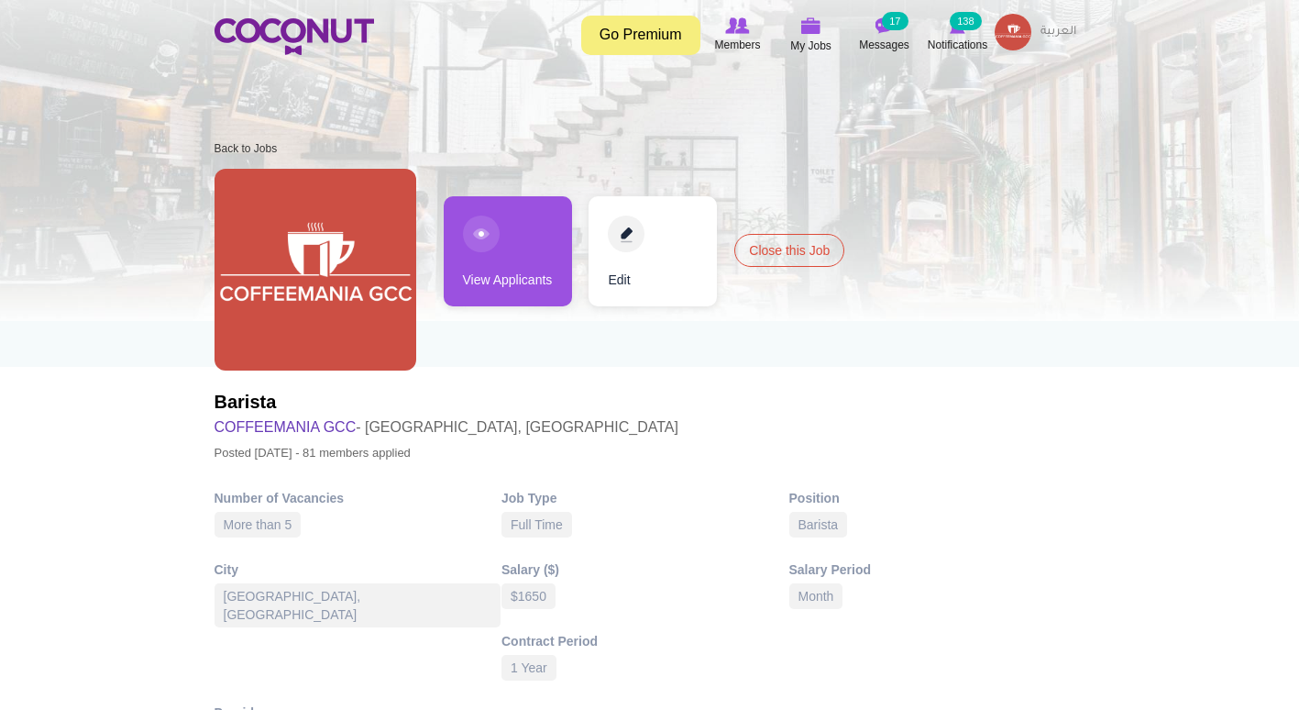
click at [475, 224] on link "View Applicants" at bounding box center [508, 251] width 128 height 110
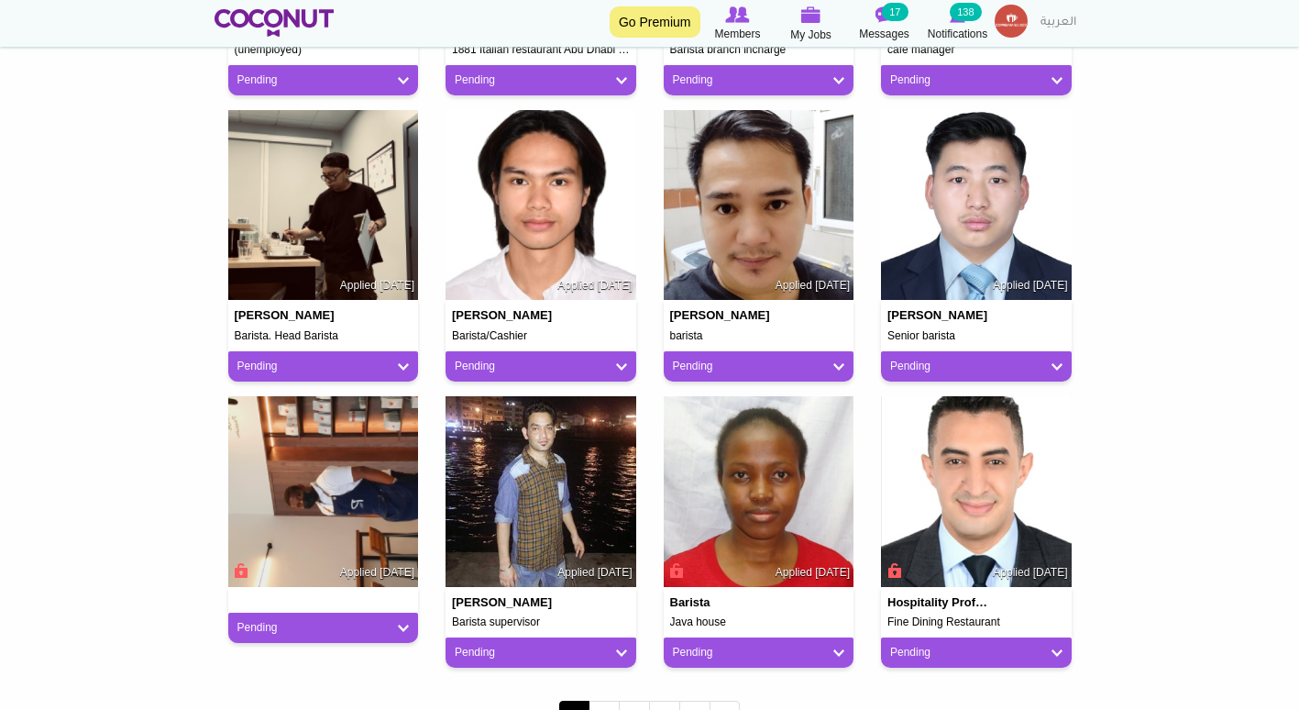
scroll to position [1284, 0]
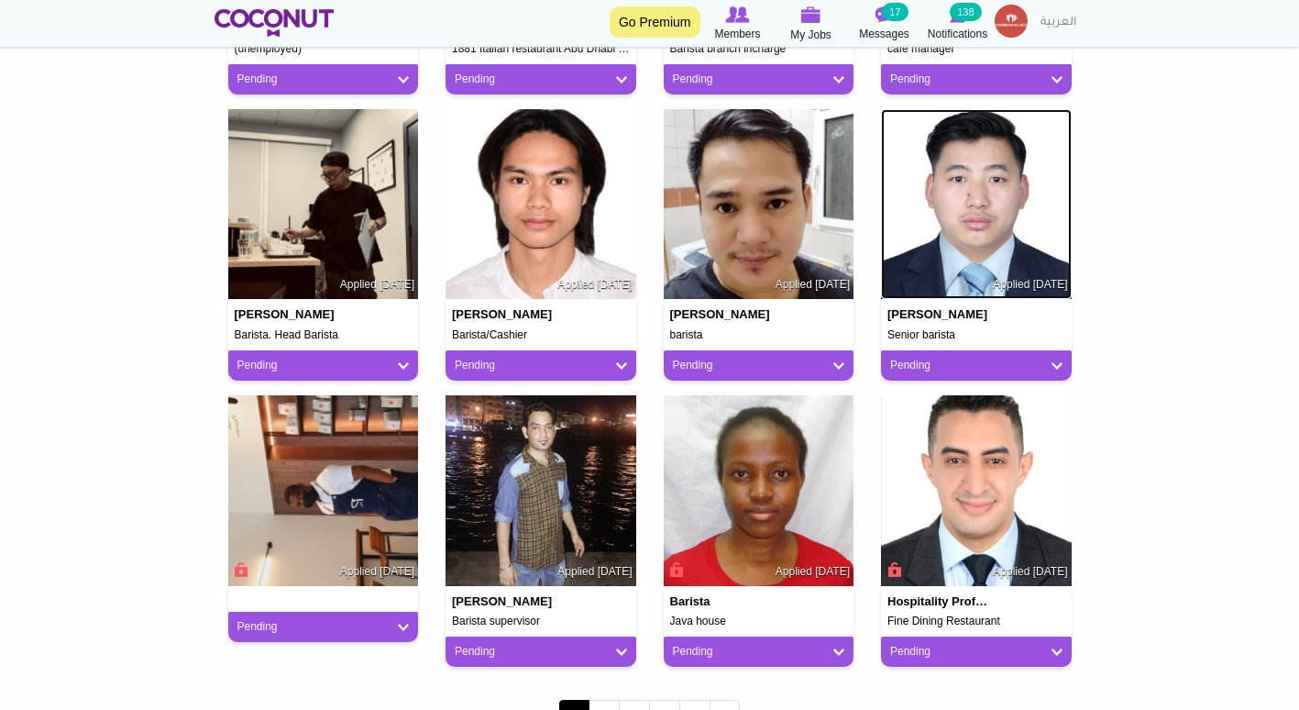
click at [924, 202] on img at bounding box center [976, 204] width 191 height 191
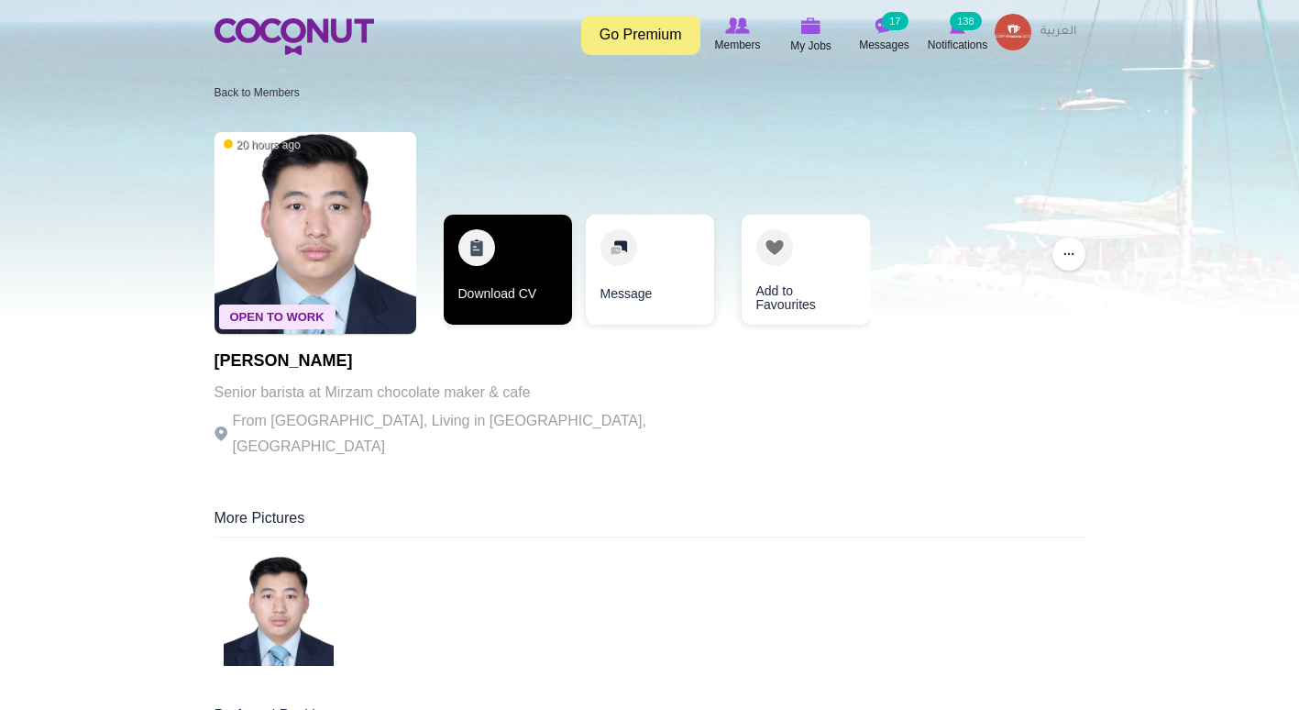
click at [504, 259] on link "Download CV" at bounding box center [508, 270] width 128 height 110
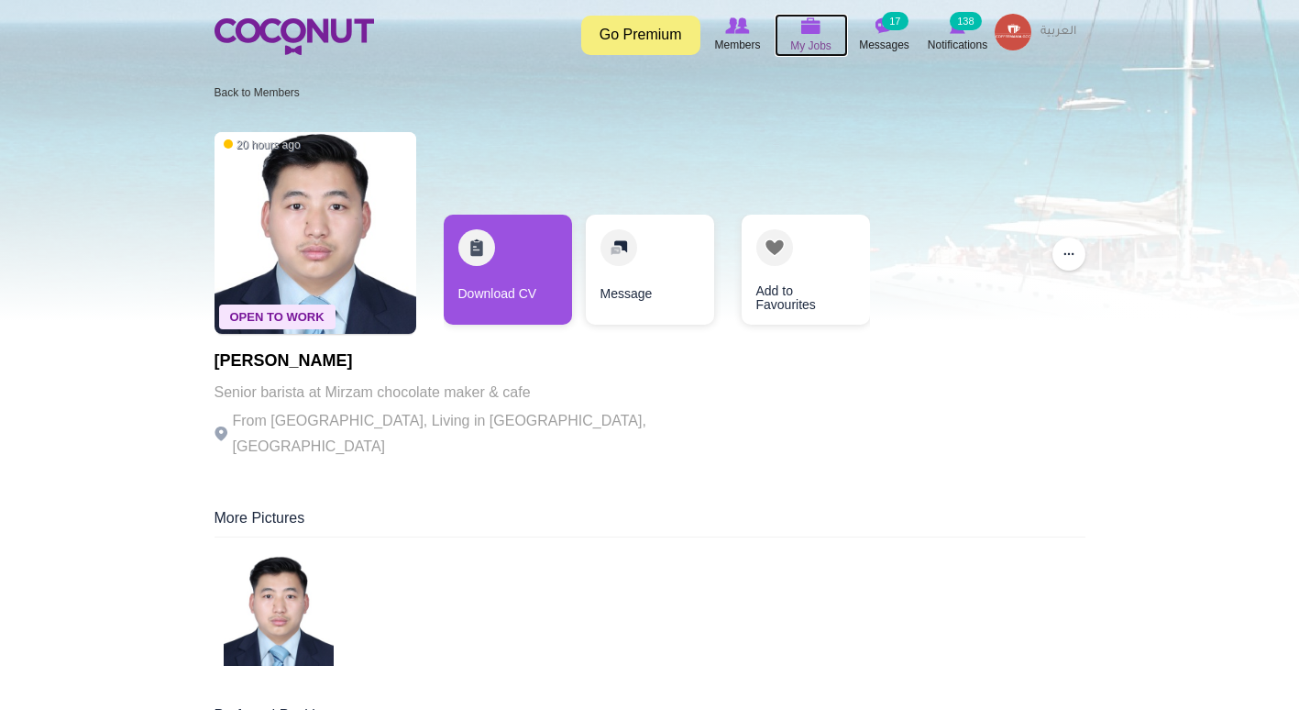
click at [801, 43] on span "My Jobs" at bounding box center [810, 46] width 41 height 18
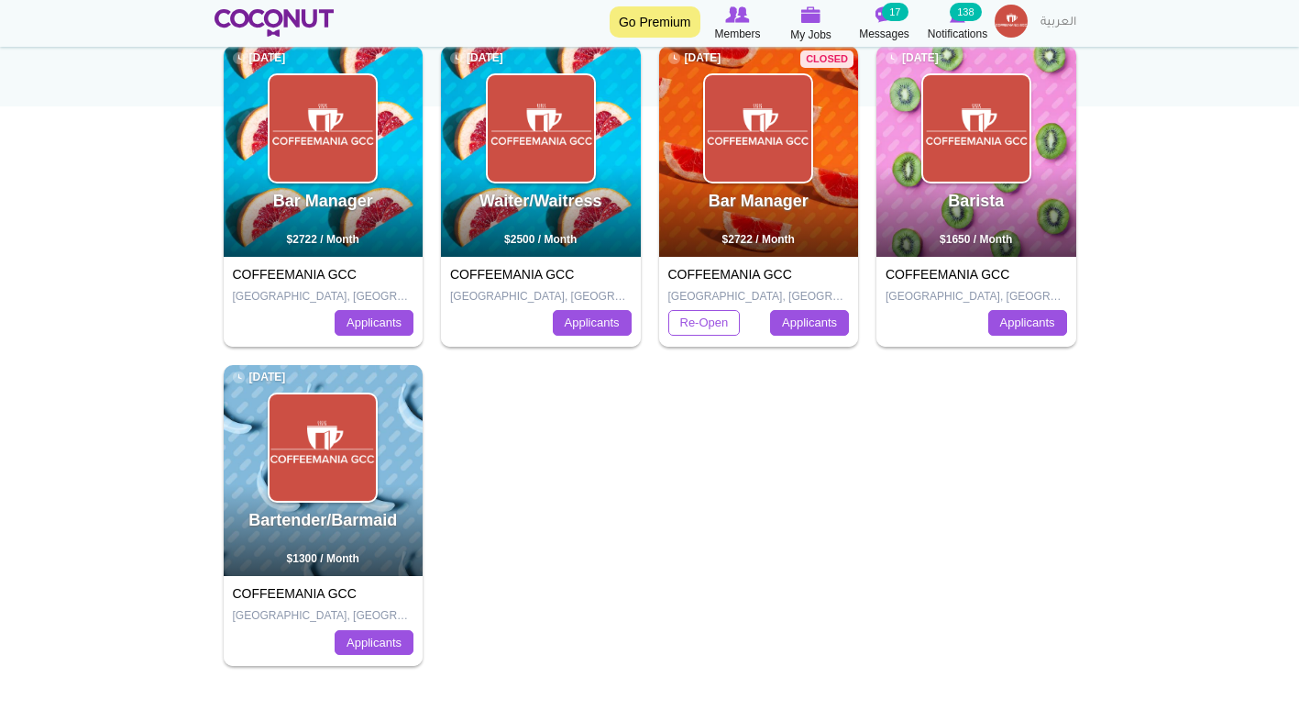
scroll to position [256, 0]
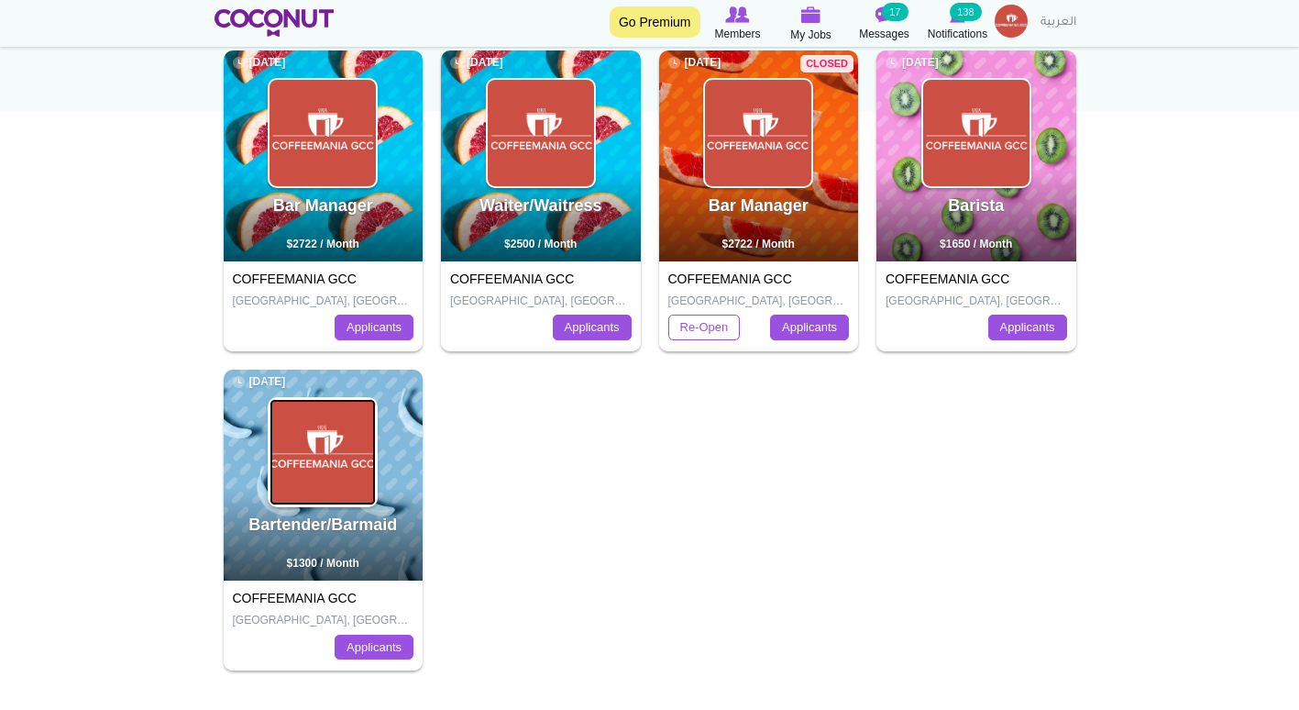
click at [324, 435] on img at bounding box center [323, 452] width 106 height 106
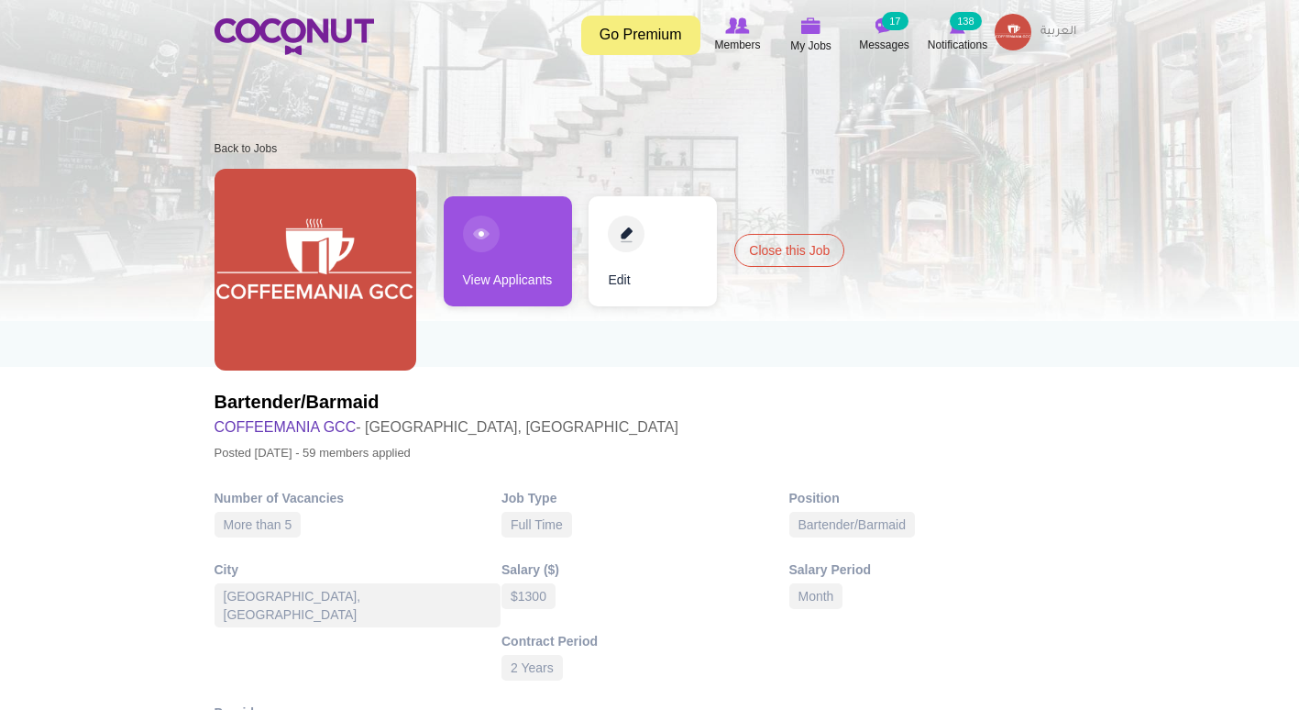
click at [514, 252] on link "View Applicants" at bounding box center [508, 251] width 128 height 110
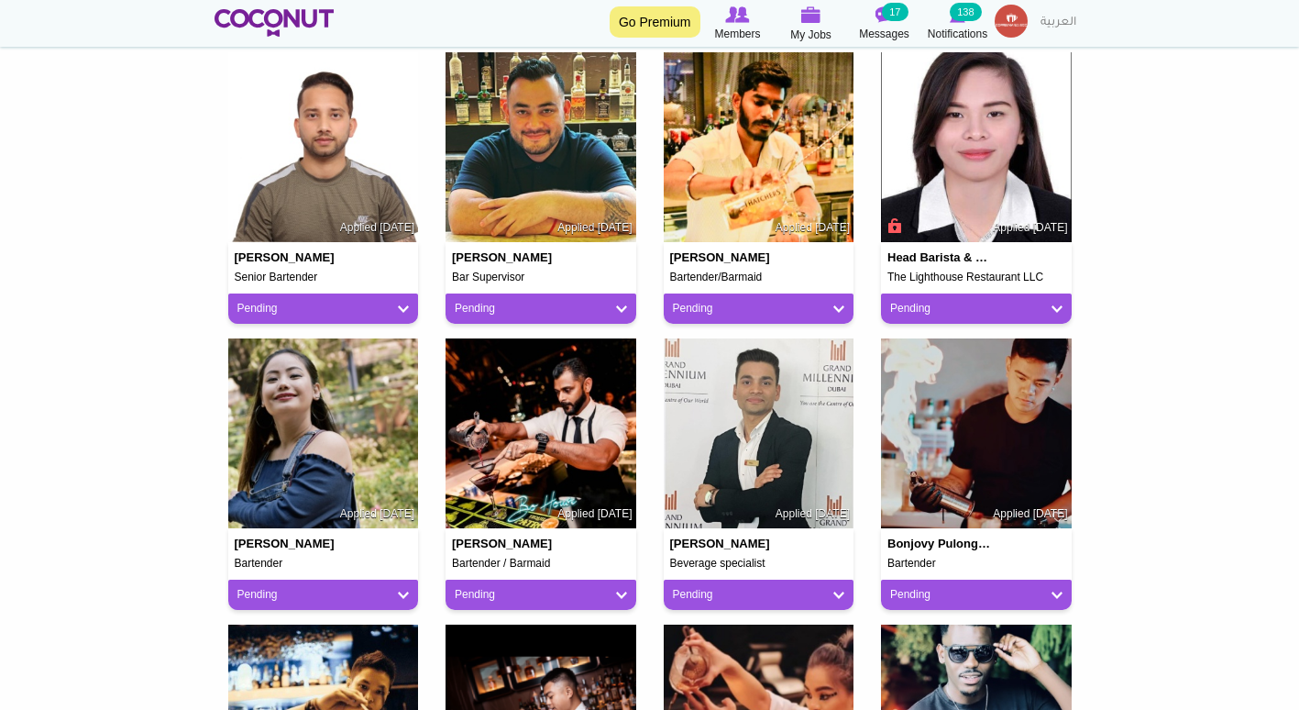
scroll to position [483, 0]
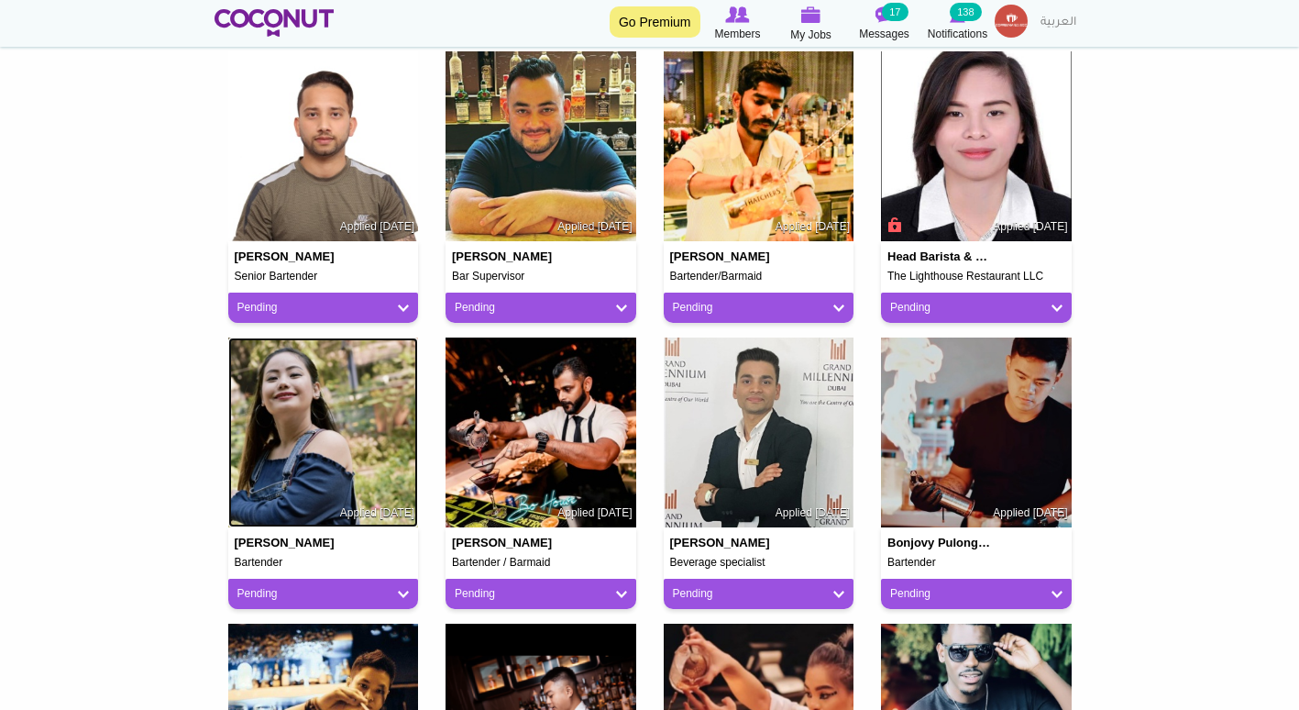
click at [315, 438] on img at bounding box center [323, 432] width 191 height 191
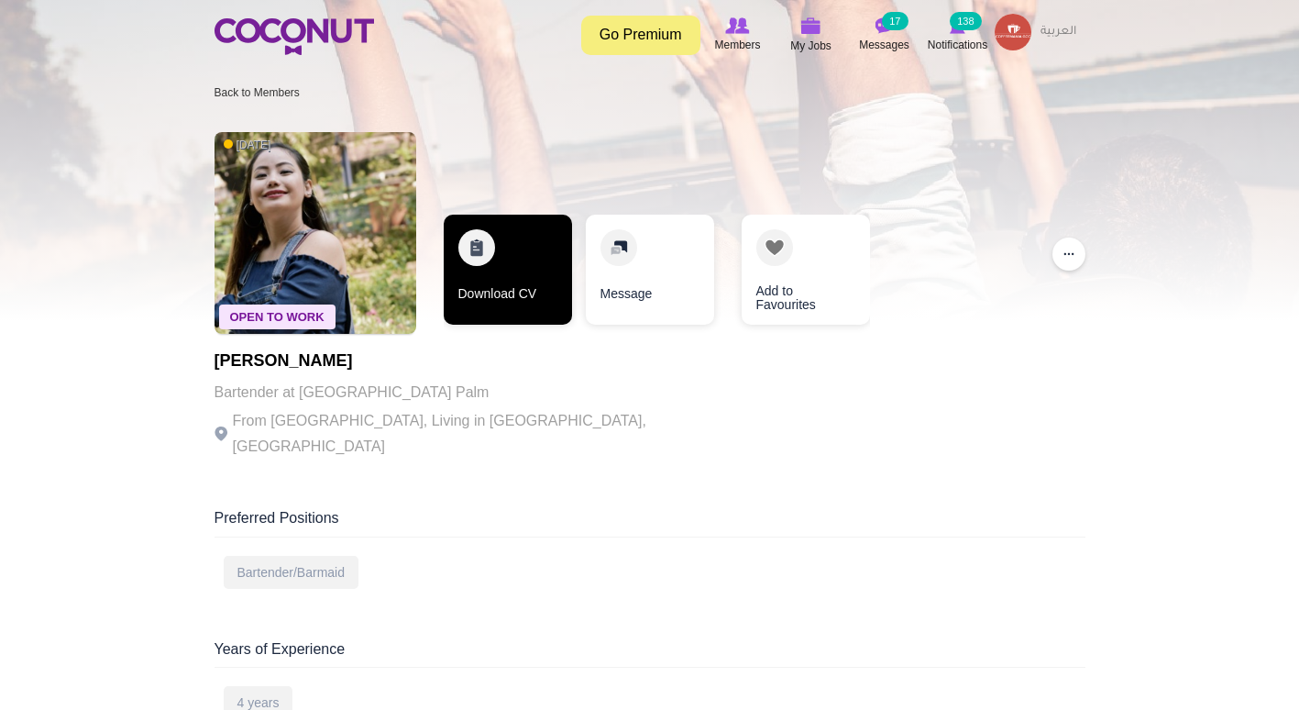
click at [521, 290] on link "Download CV" at bounding box center [508, 270] width 128 height 110
